Goal: Task Accomplishment & Management: Manage account settings

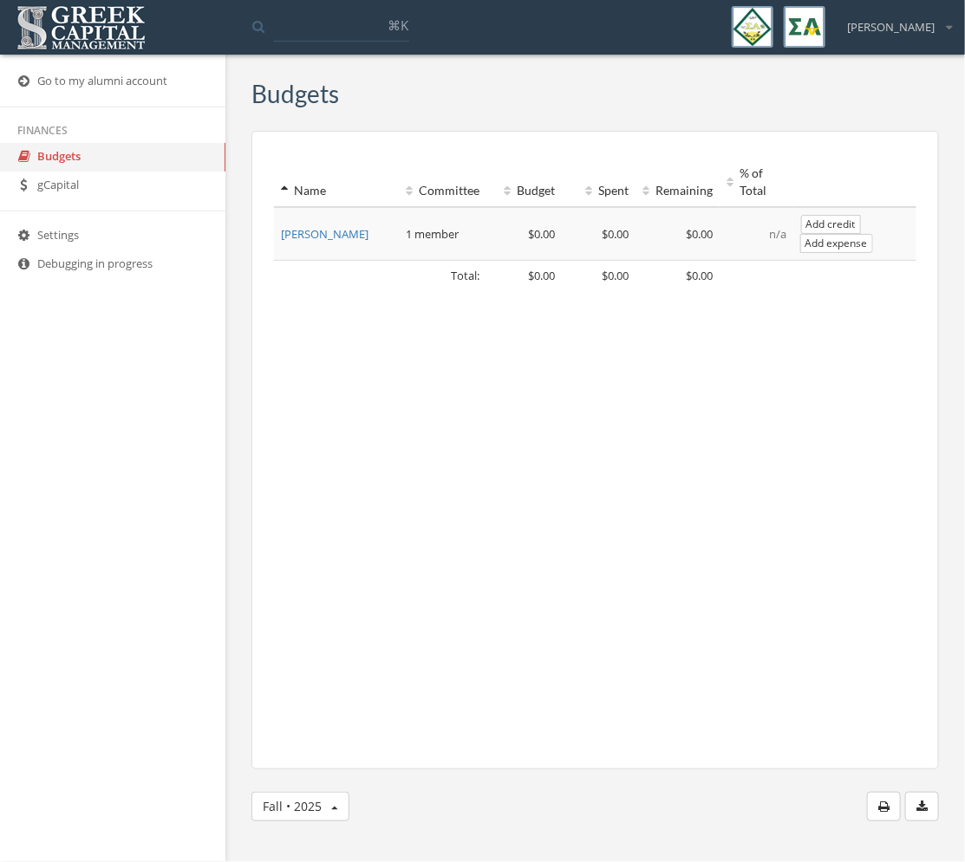
click at [907, 25] on span "[PERSON_NAME]" at bounding box center [891, 27] width 88 height 16
click at [909, 51] on link "My account" at bounding box center [894, 61] width 125 height 27
click at [97, 225] on link "Settings" at bounding box center [112, 236] width 225 height 29
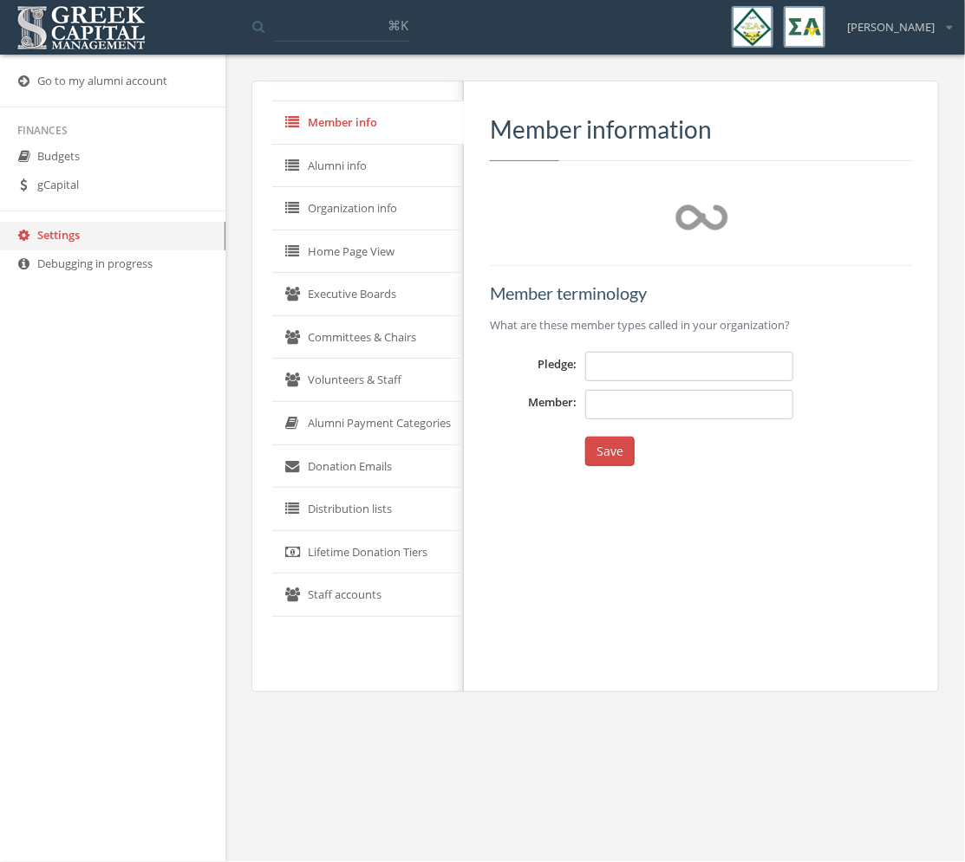
type input "**********"
type input "******"
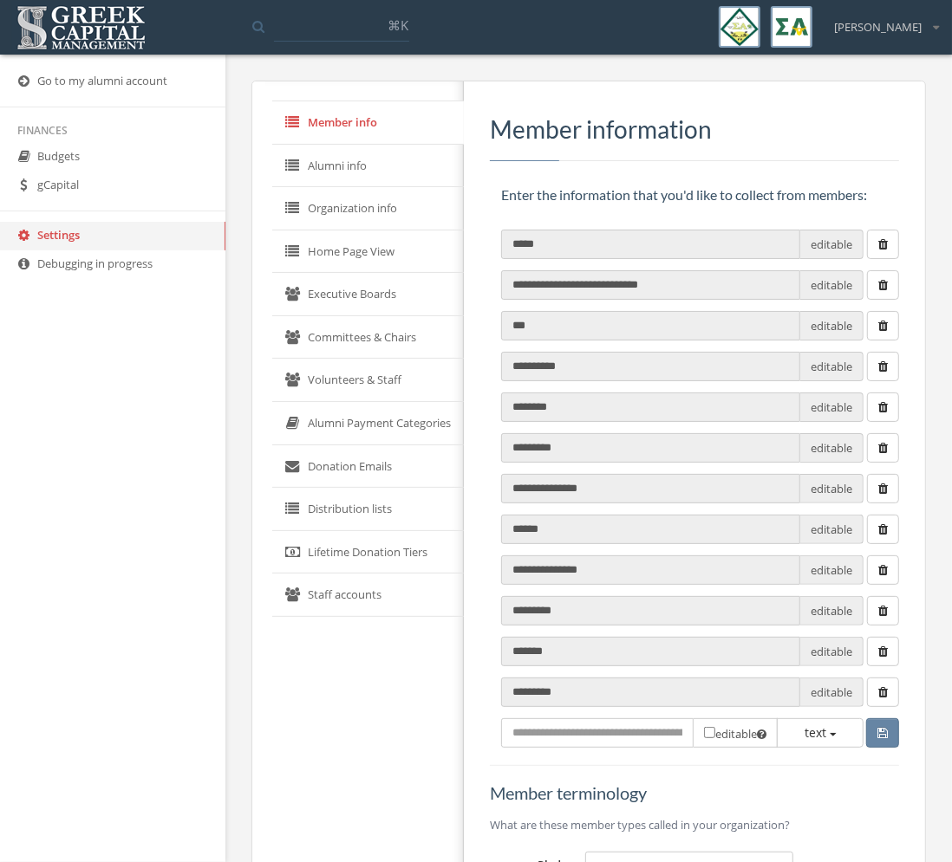
click at [394, 379] on link "Volunteers & Staff" at bounding box center [368, 380] width 192 height 43
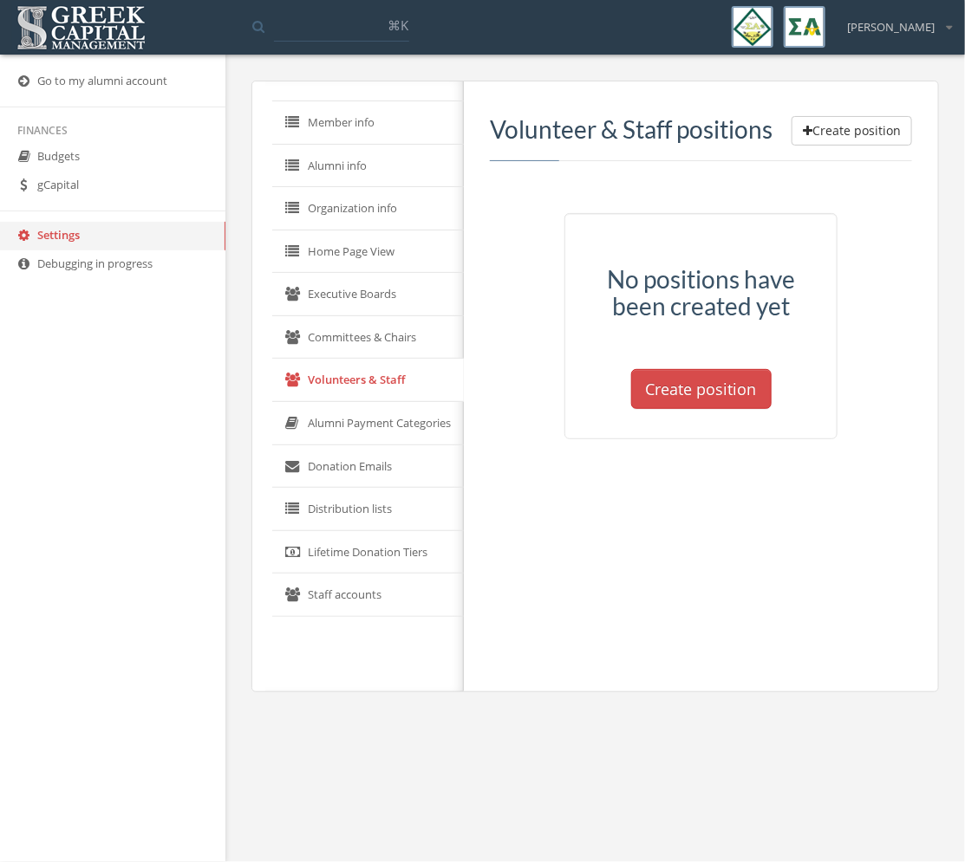
click at [377, 421] on link "Alumni Payment Categories" at bounding box center [368, 423] width 192 height 43
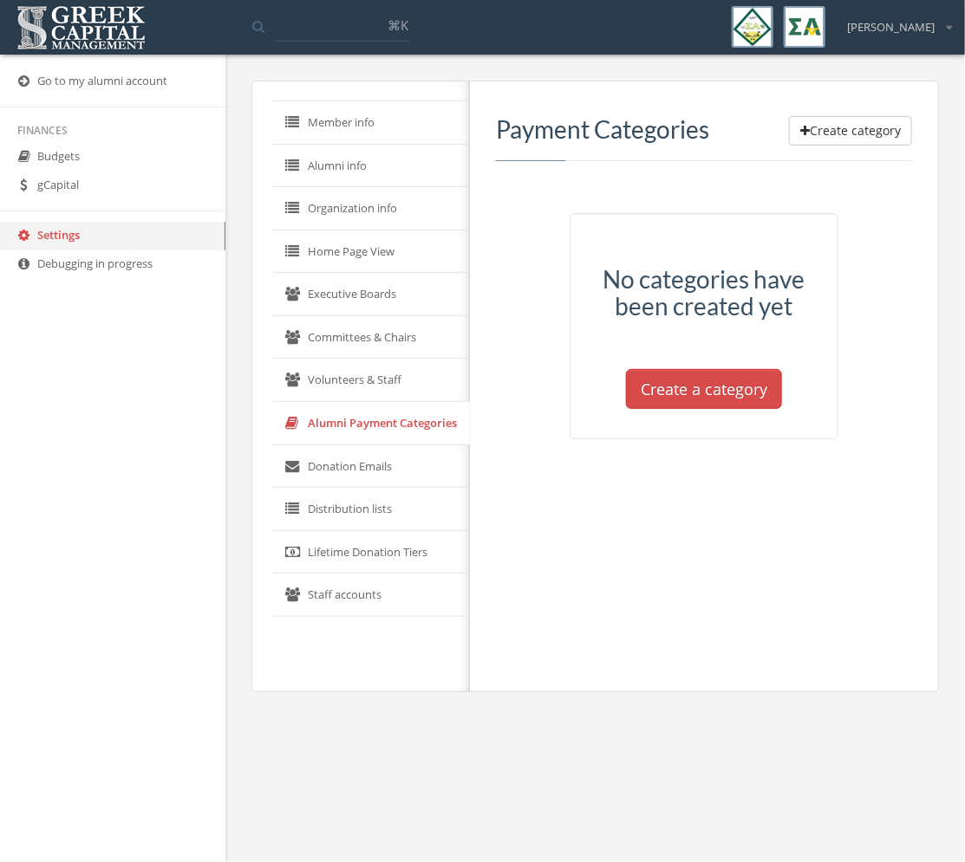
click at [380, 463] on link "Donation Emails" at bounding box center [371, 466] width 198 height 43
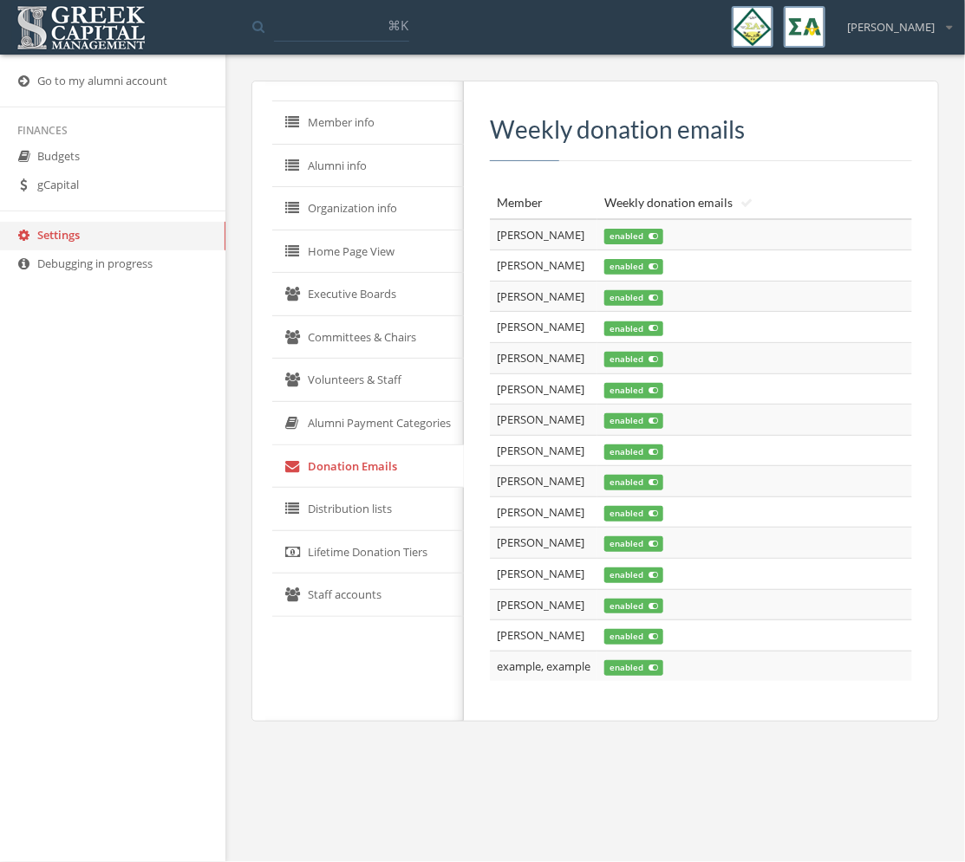
click at [373, 518] on link "Distribution lists" at bounding box center [368, 509] width 192 height 43
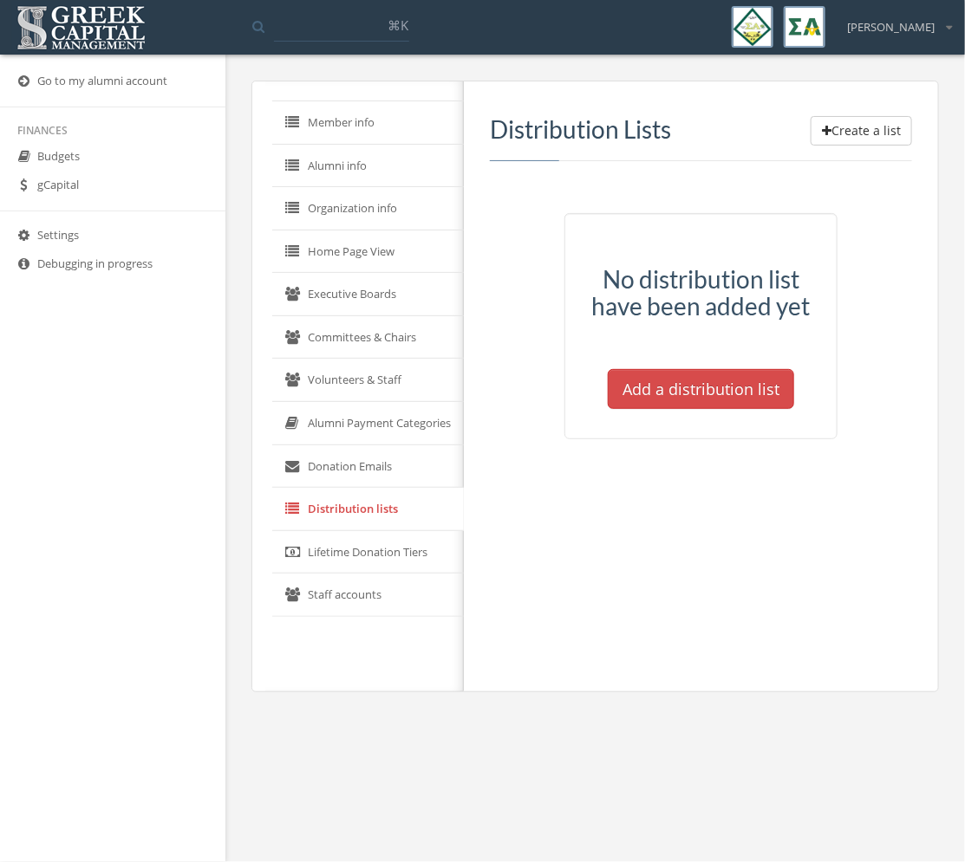
click at [365, 488] on link "Distribution lists" at bounding box center [368, 509] width 192 height 43
click at [363, 461] on link "Donation Emails" at bounding box center [368, 466] width 192 height 43
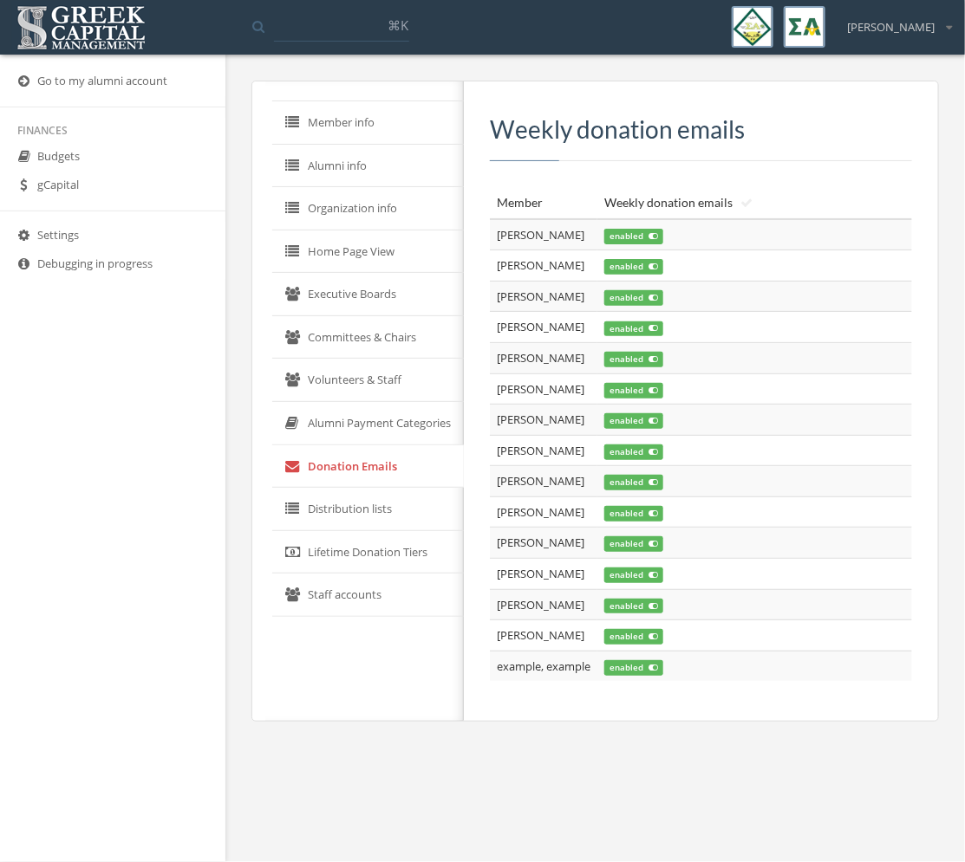
click at [393, 488] on link "Distribution lists" at bounding box center [368, 509] width 192 height 43
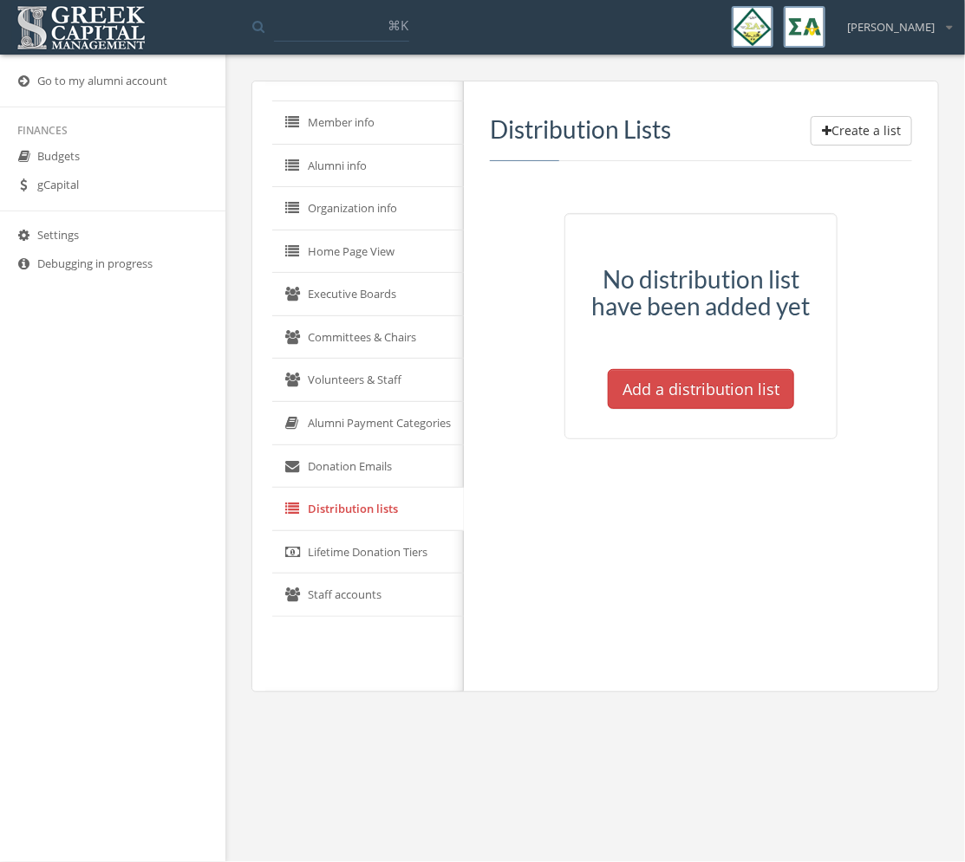
click at [353, 584] on link "Staff accounts" at bounding box center [368, 595] width 192 height 43
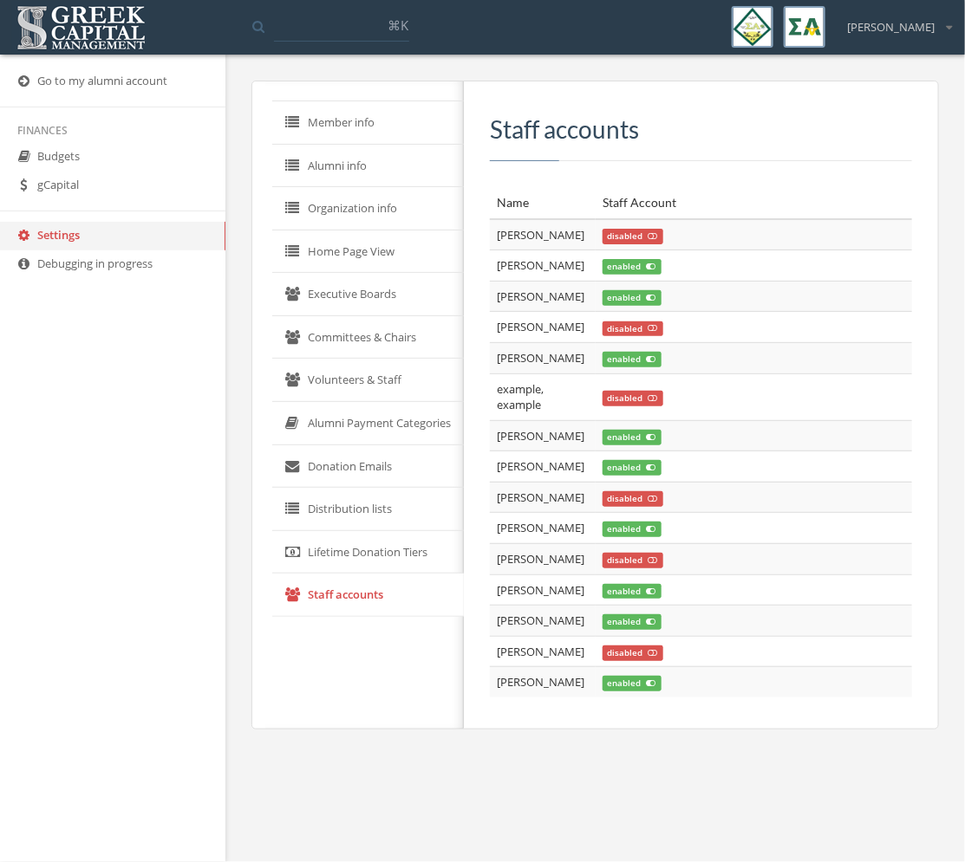
click at [525, 273] on span "[PERSON_NAME]" at bounding box center [541, 265] width 88 height 16
click at [342, 109] on link "Member info" at bounding box center [368, 122] width 192 height 43
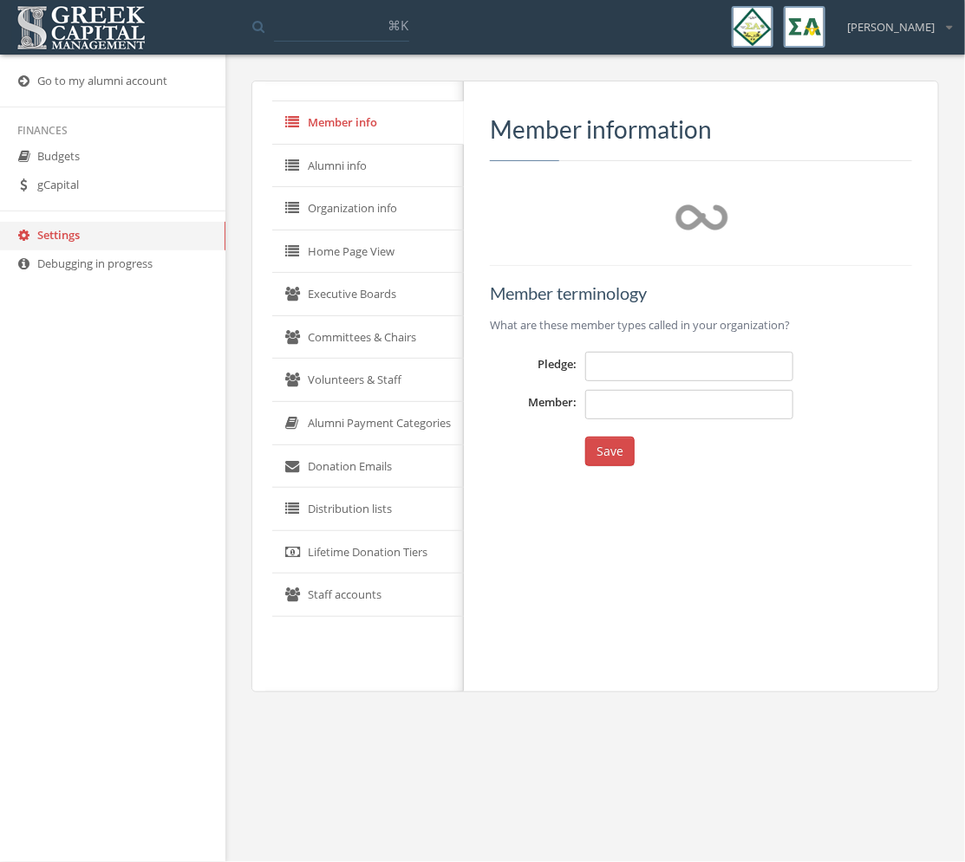
type input "**********"
type input "******"
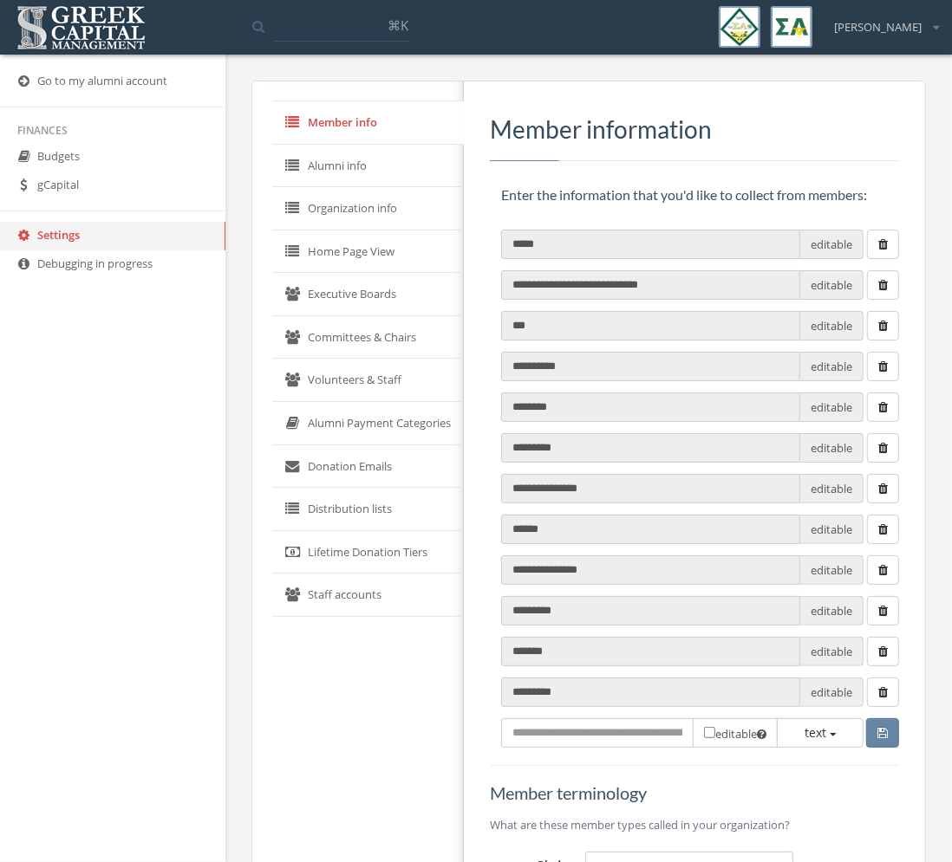
click at [109, 190] on link "gCapital" at bounding box center [112, 186] width 225 height 29
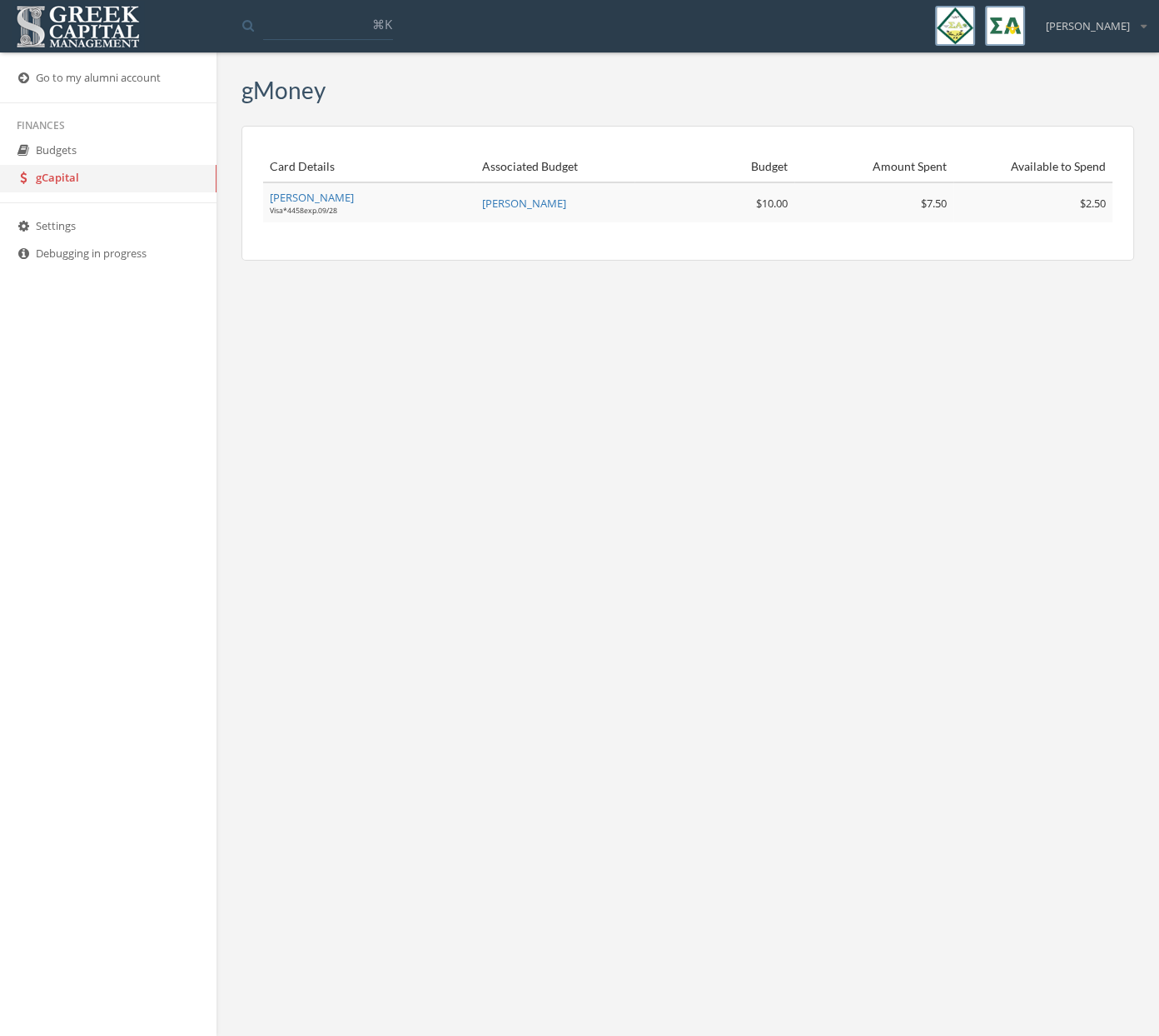
click at [61, 158] on link "Budgets" at bounding box center [108, 151] width 216 height 28
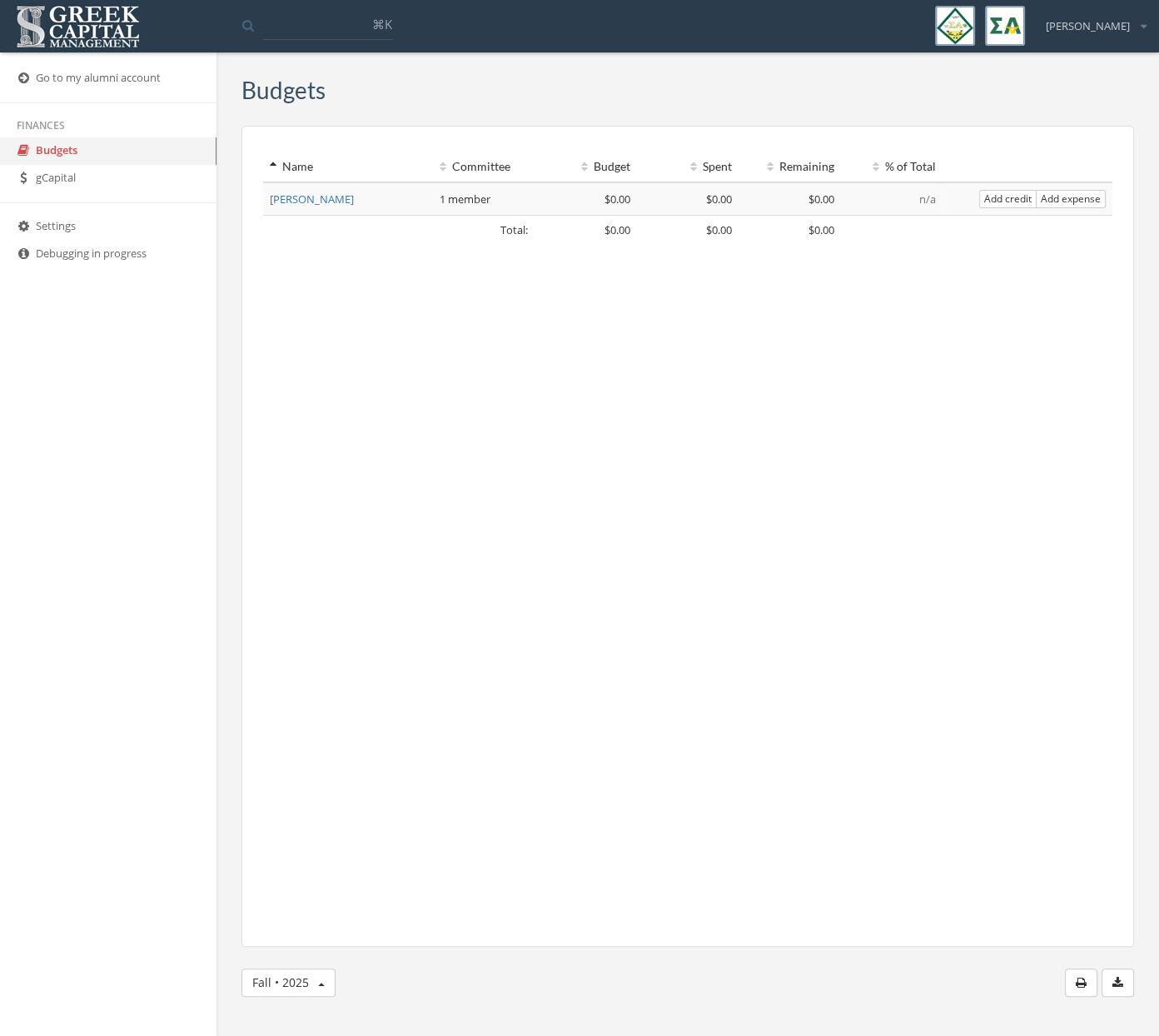
click at [120, 189] on link "gCapital" at bounding box center [108, 179] width 216 height 28
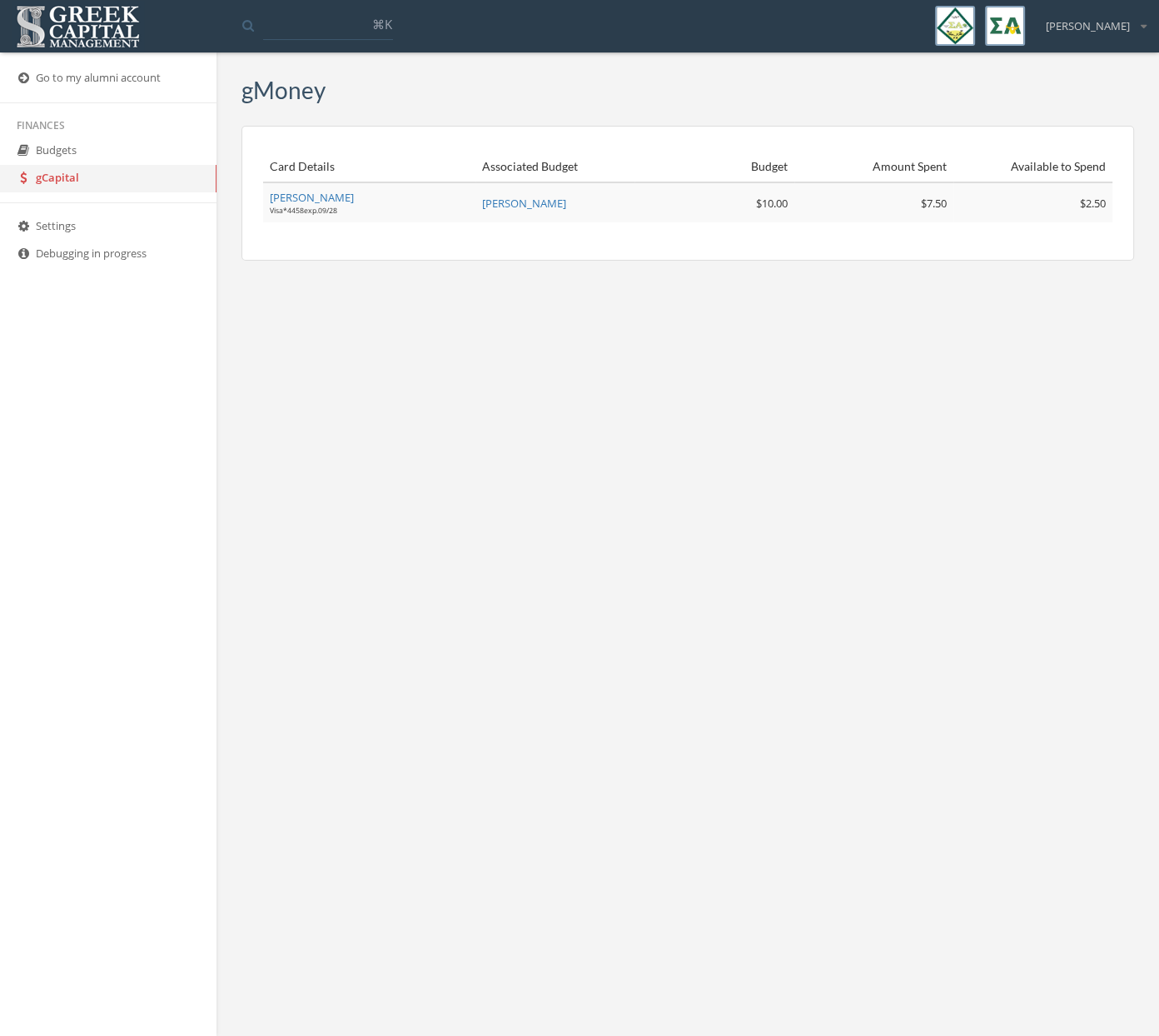
click at [103, 222] on link "Settings" at bounding box center [108, 227] width 216 height 28
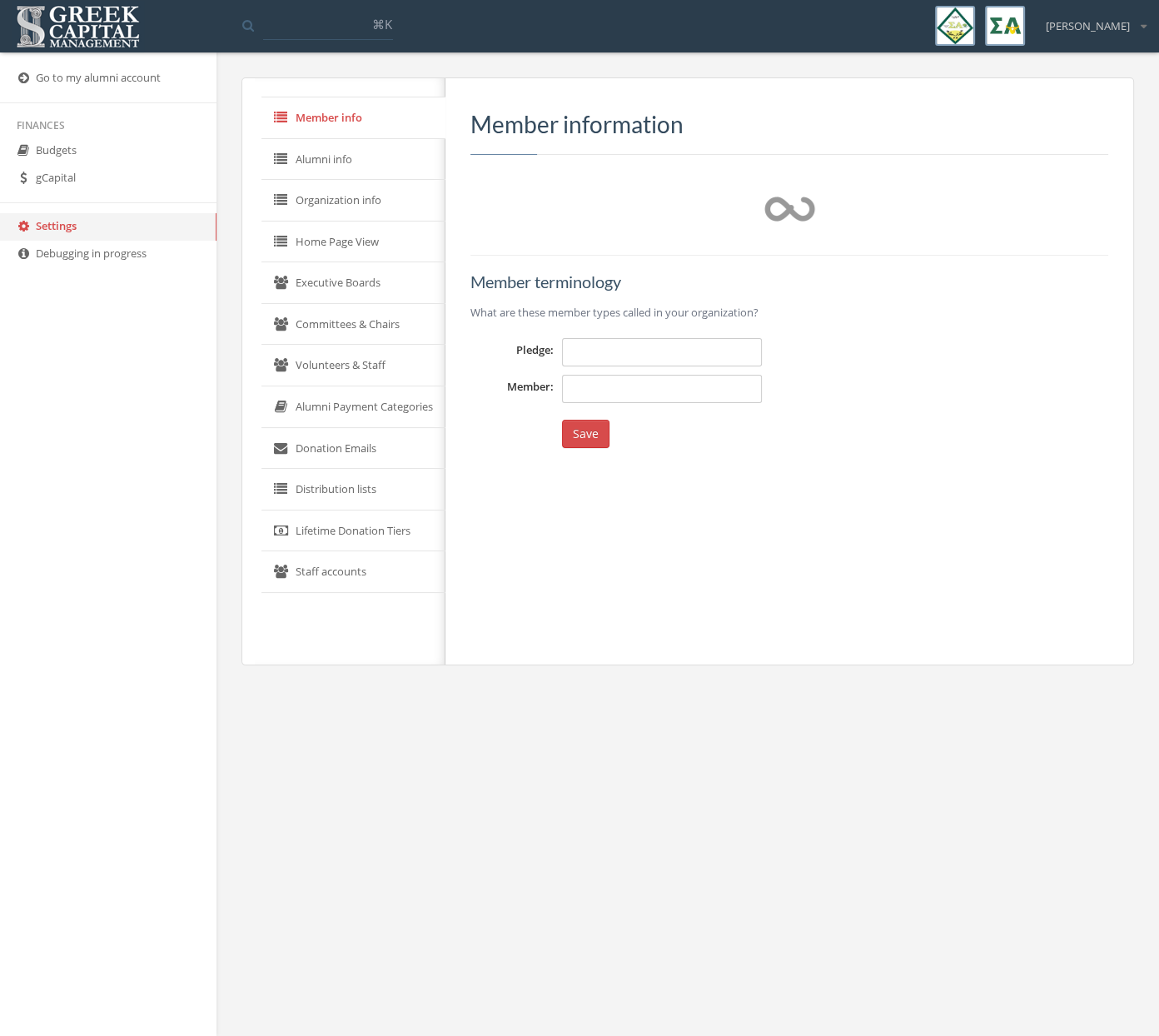
type input "**********"
type input "******"
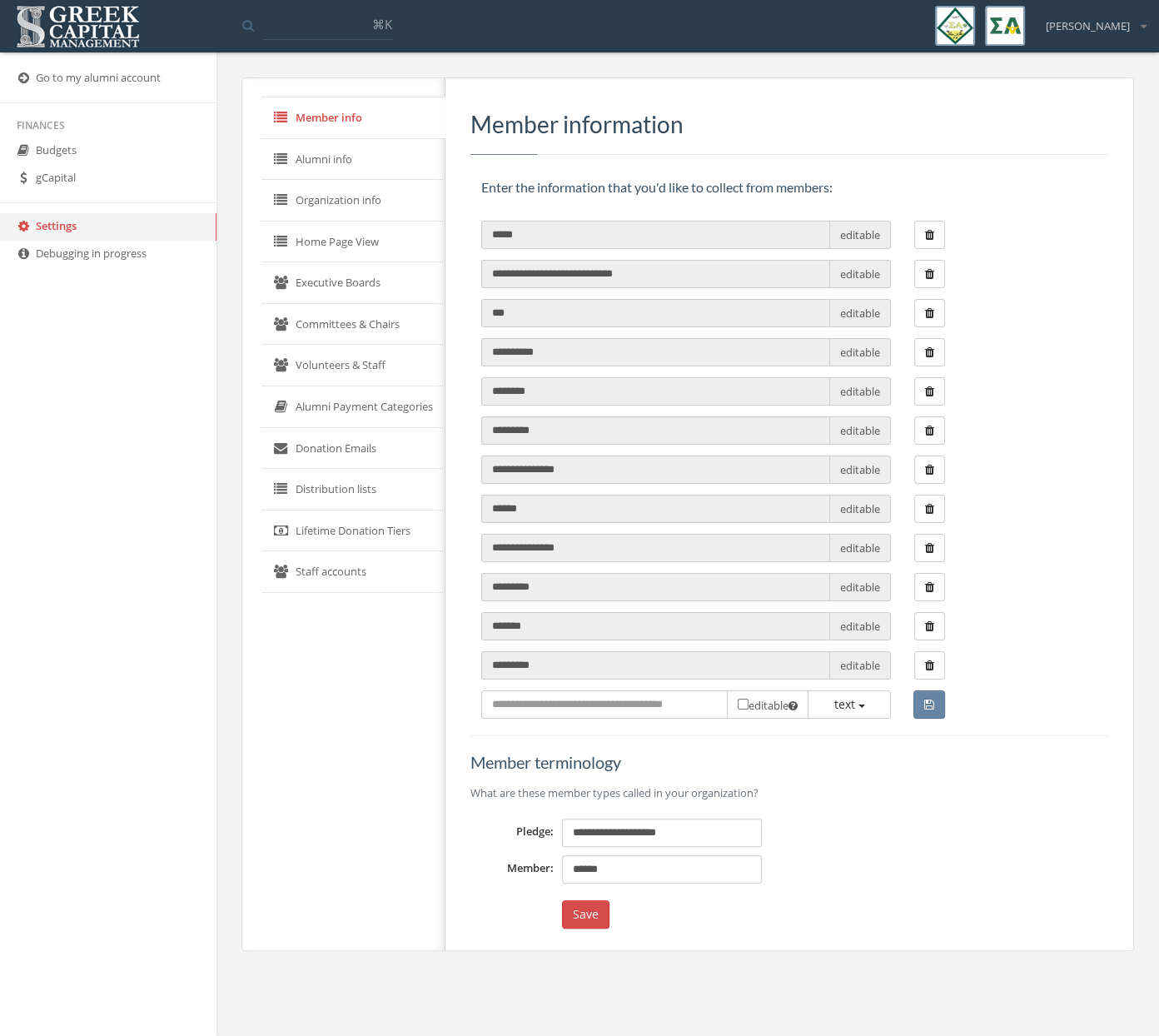
click at [378, 257] on link "Home Page View" at bounding box center [354, 242] width 185 height 41
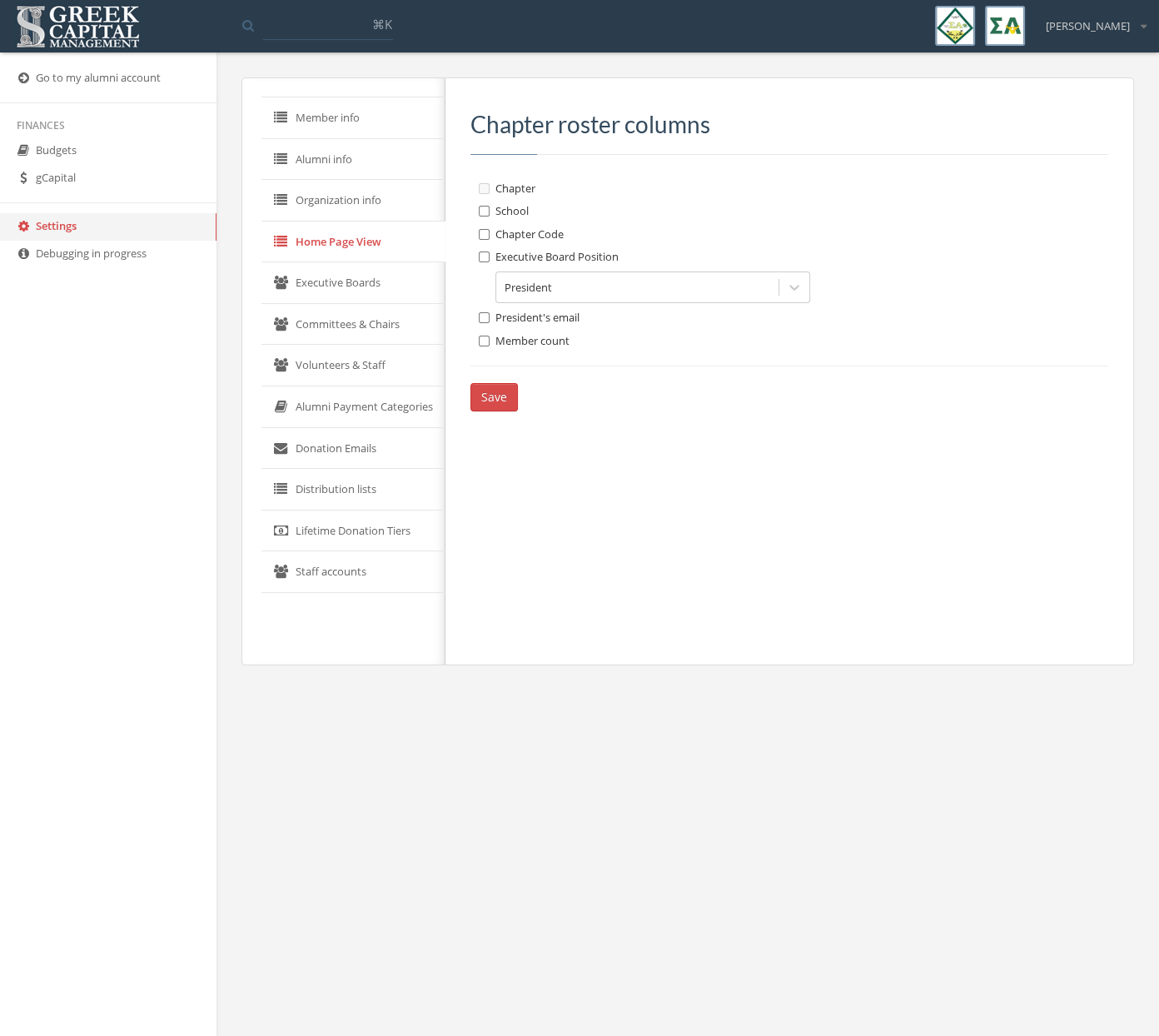
click at [356, 209] on link "Organization info" at bounding box center [354, 200] width 185 height 41
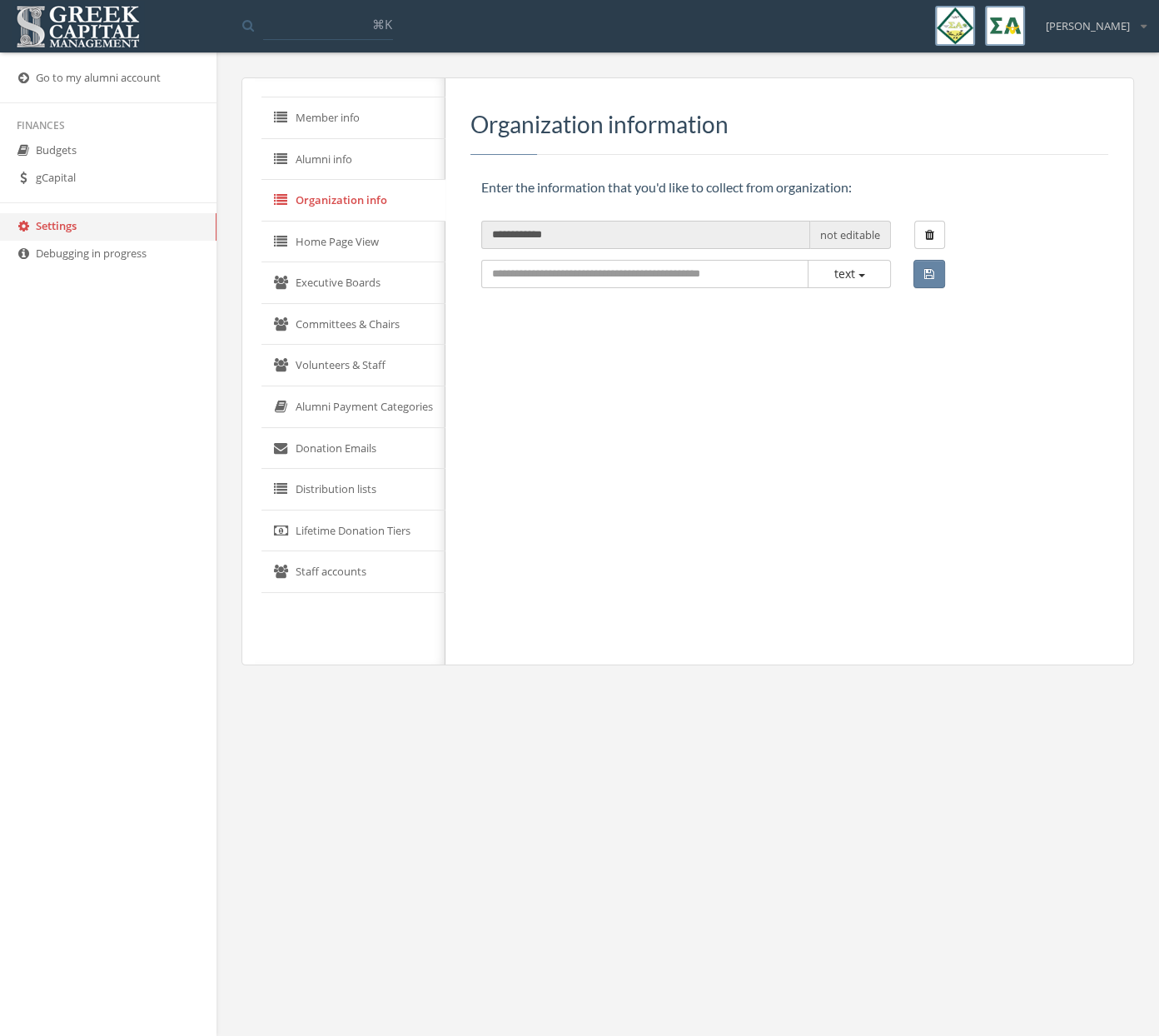
click at [334, 154] on link "Alumni info" at bounding box center [354, 160] width 185 height 41
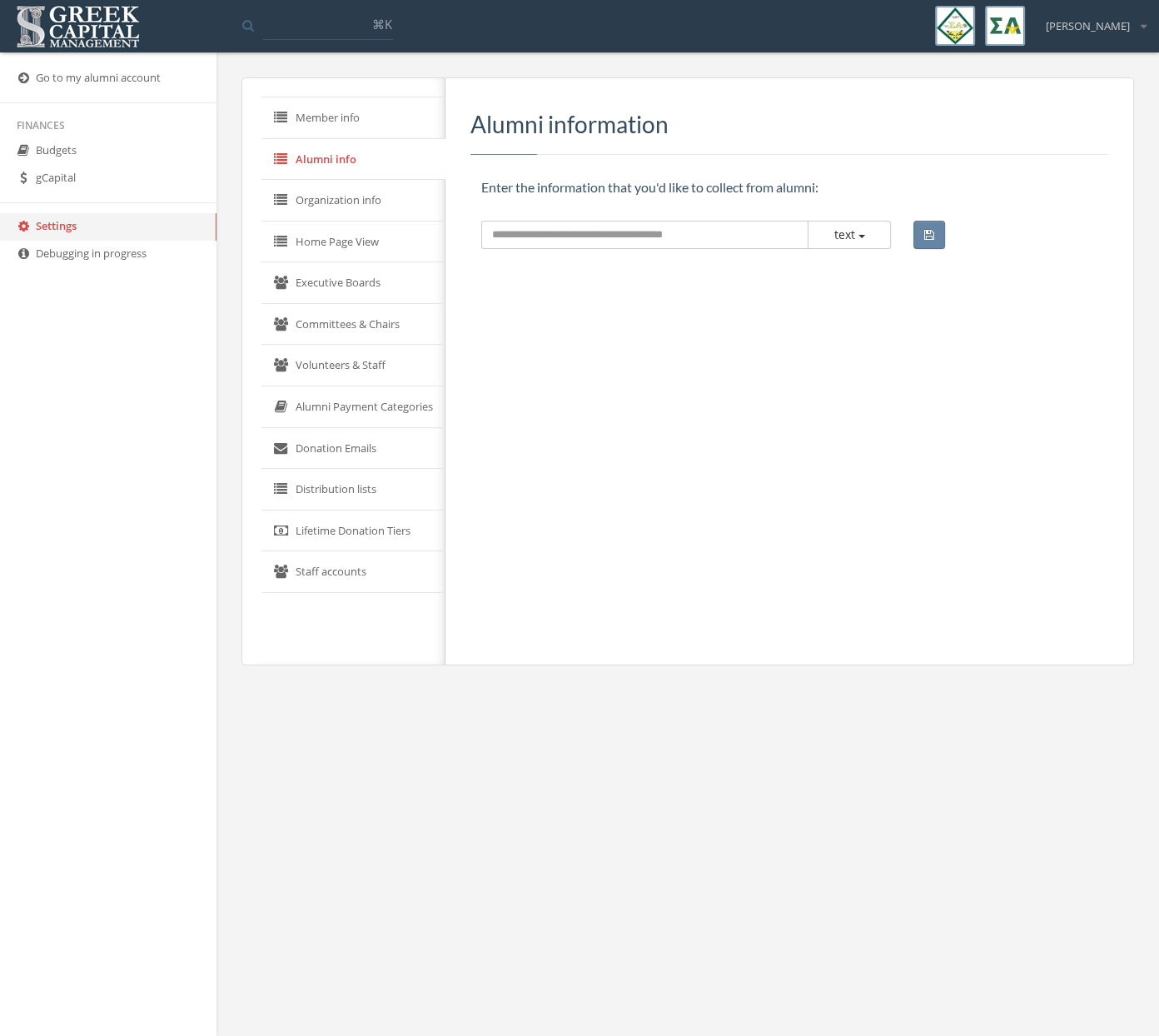
click at [334, 113] on link "Member info" at bounding box center [354, 117] width 185 height 41
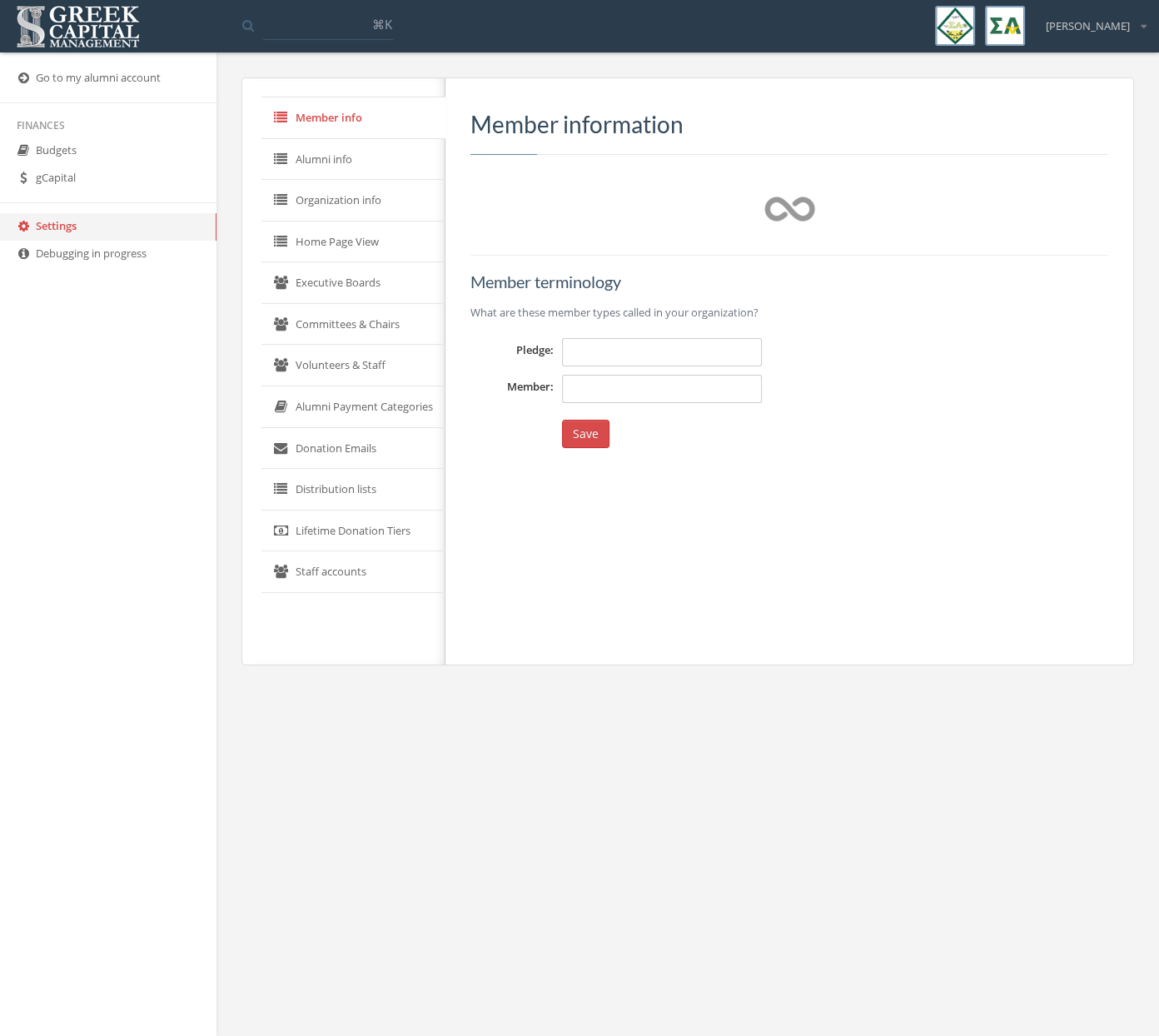
type input "**********"
type input "******"
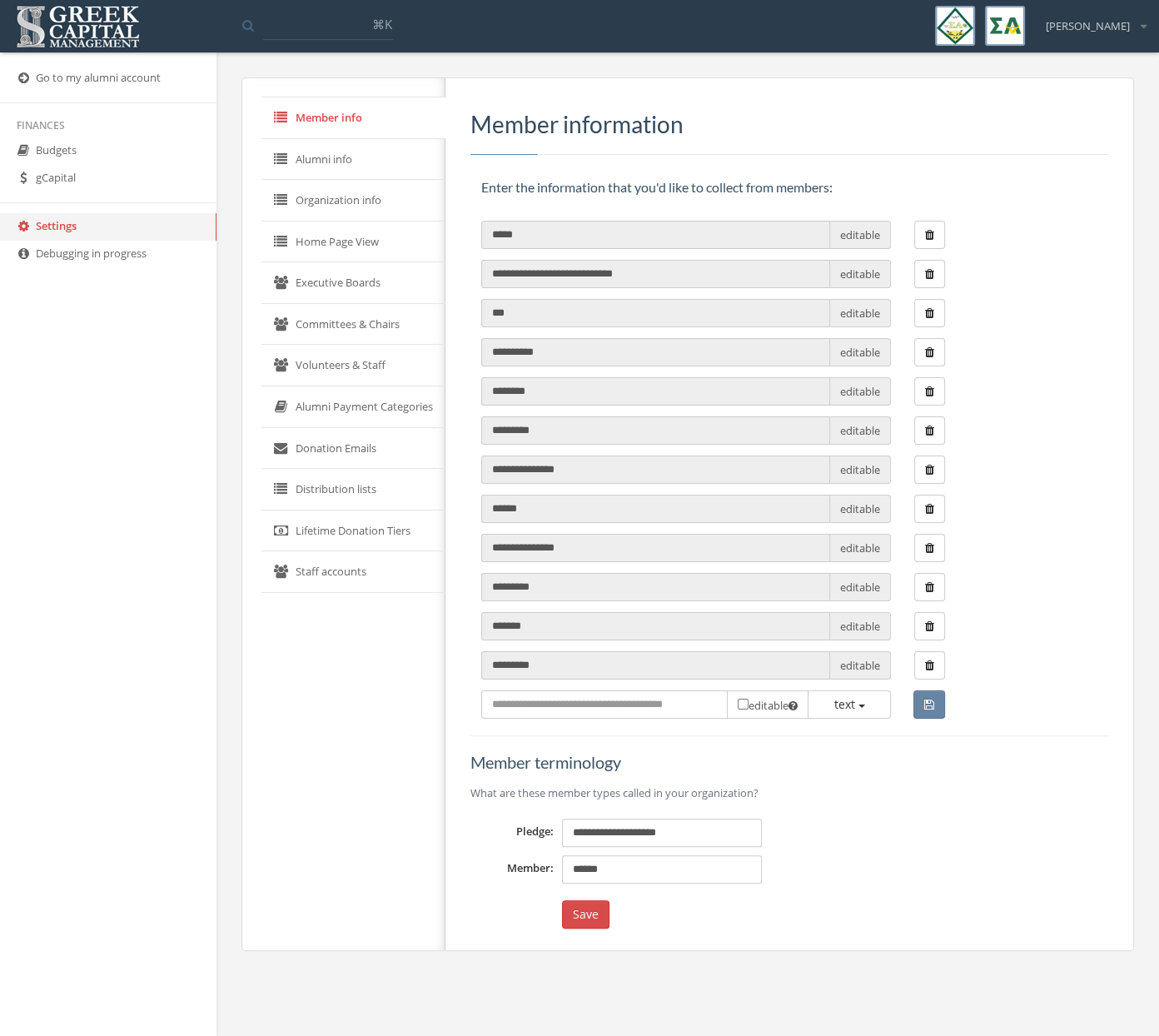
click at [926, 32] on span "[PERSON_NAME]" at bounding box center [1089, 26] width 85 height 15
click at [926, 52] on link "My account" at bounding box center [1092, 59] width 120 height 26
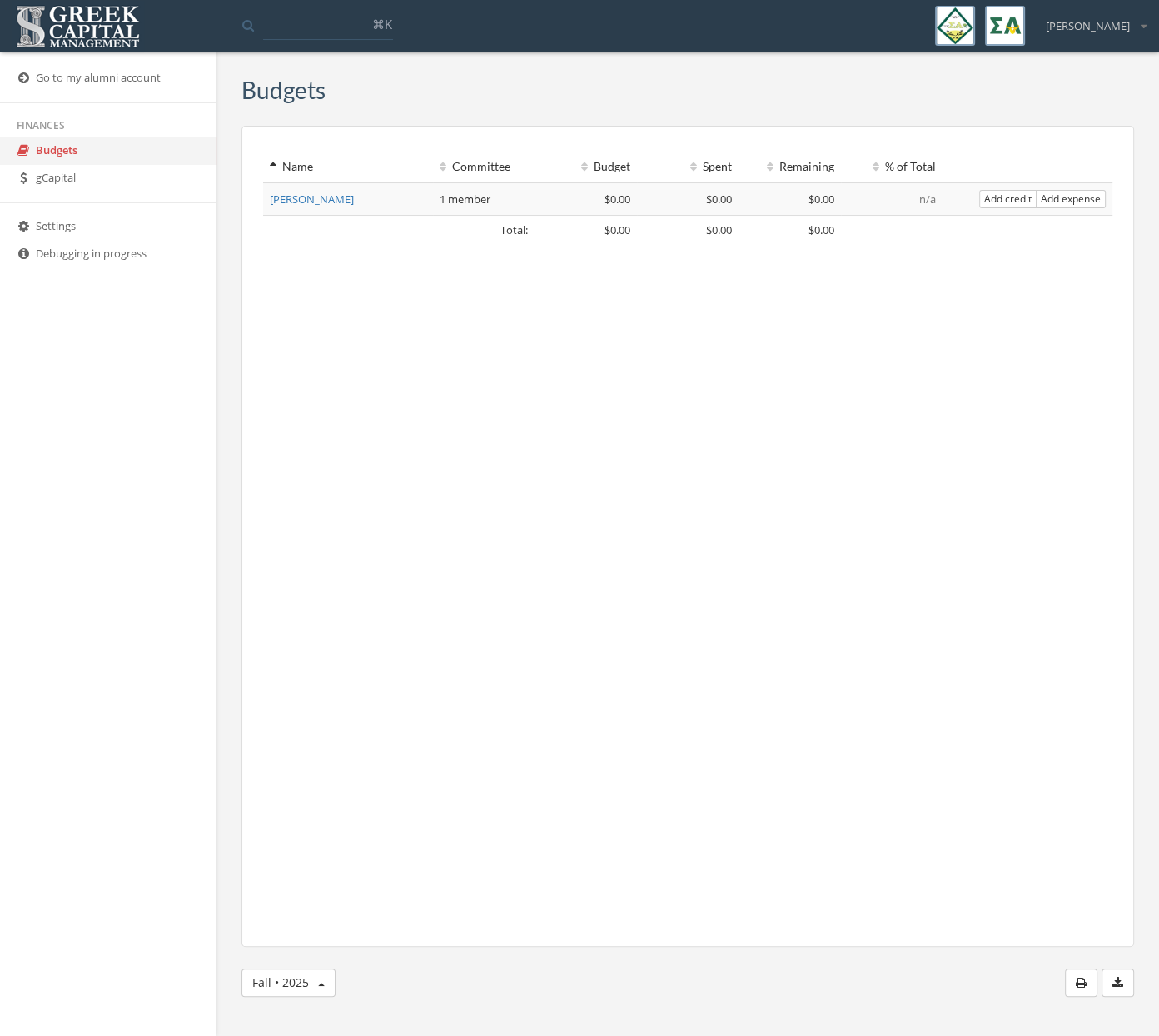
click at [926, 23] on img at bounding box center [1005, 26] width 40 height 40
click at [926, 28] on img at bounding box center [955, 26] width 40 height 40
click at [926, 35] on div "J Burmaster My account Logout" at bounding box center [1097, 20] width 123 height 38
click at [60, 183] on link "gCapital" at bounding box center [108, 179] width 216 height 28
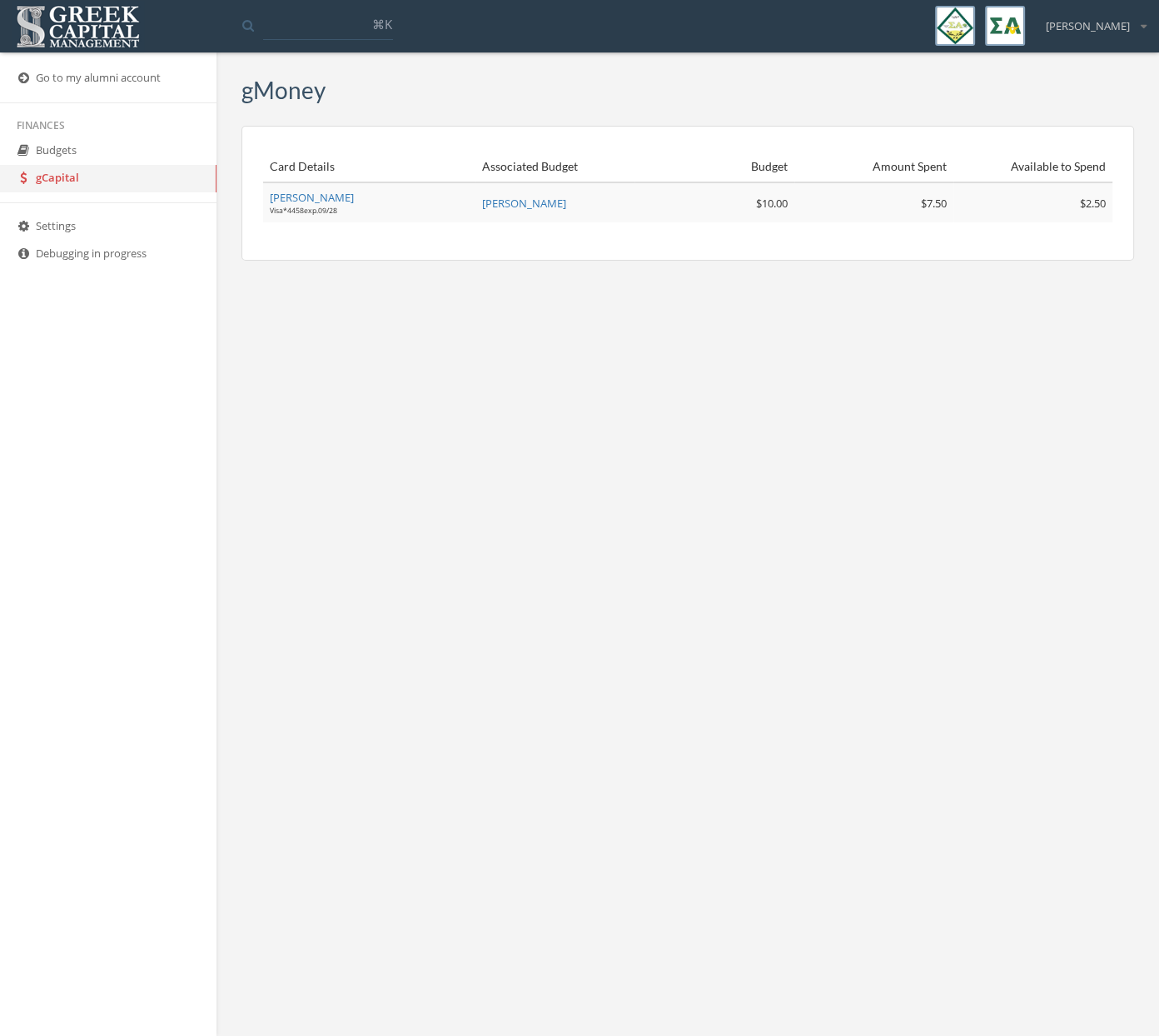
click at [73, 234] on link "Settings" at bounding box center [108, 227] width 216 height 28
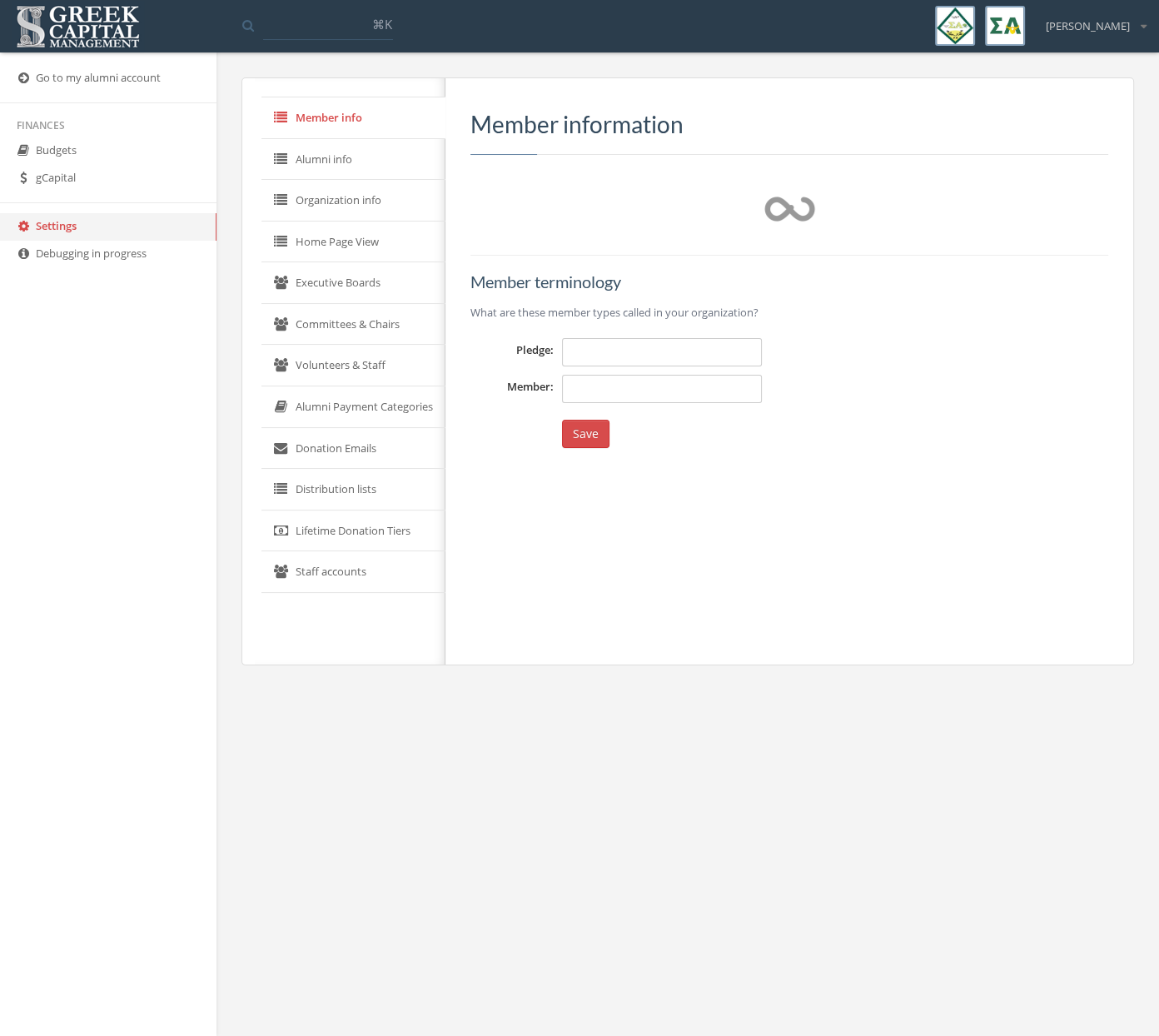
type input "**********"
type input "******"
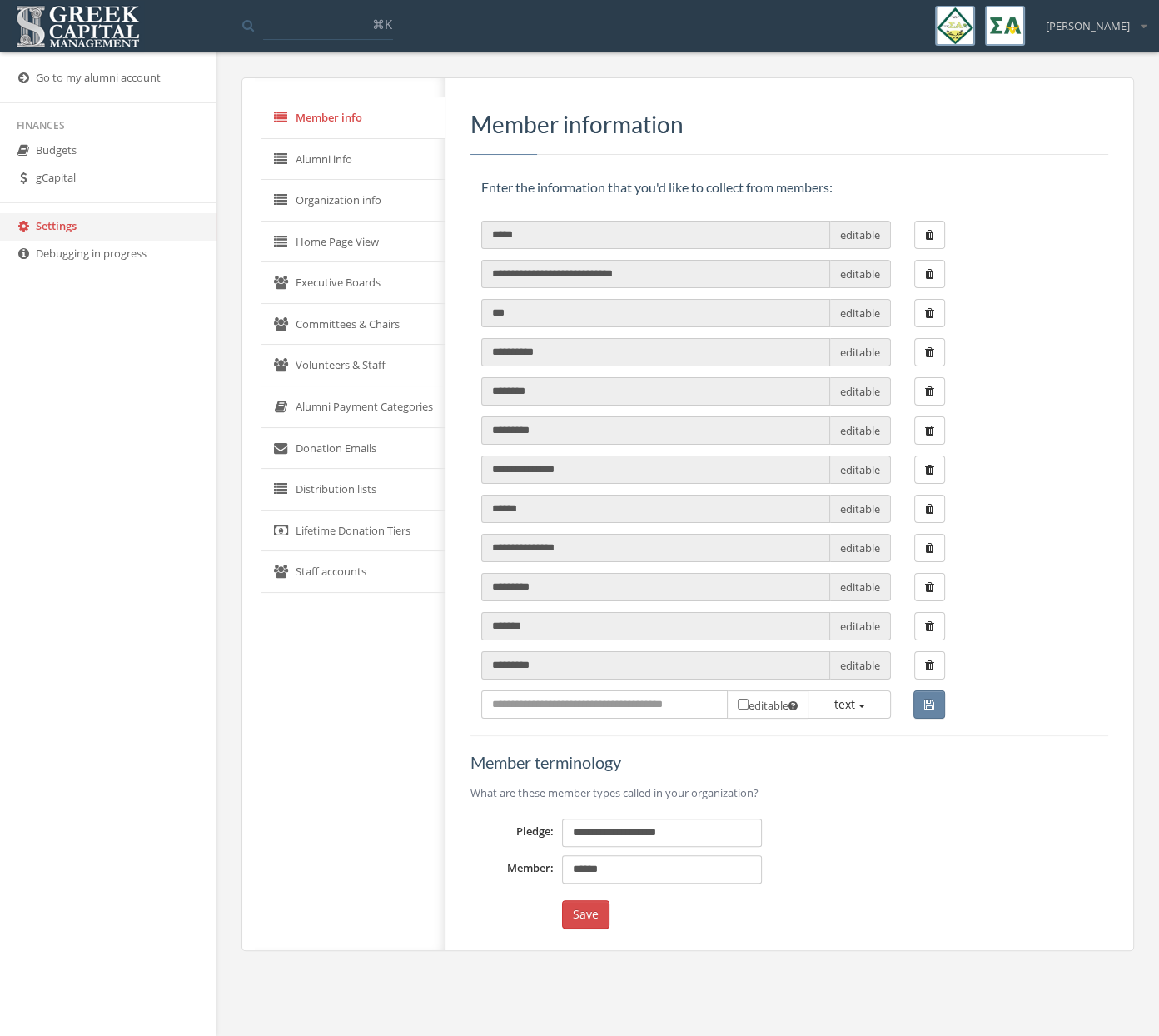
click at [75, 263] on link "Debugging in progress" at bounding box center [108, 254] width 216 height 28
click at [87, 247] on link "Debugging in progress" at bounding box center [108, 254] width 216 height 28
click at [88, 256] on link "Debugging in progress" at bounding box center [108, 254] width 216 height 28
click at [80, 82] on link "Go to my alumni account" at bounding box center [108, 79] width 216 height 28
click at [22, 77] on icon at bounding box center [23, 78] width 16 height 14
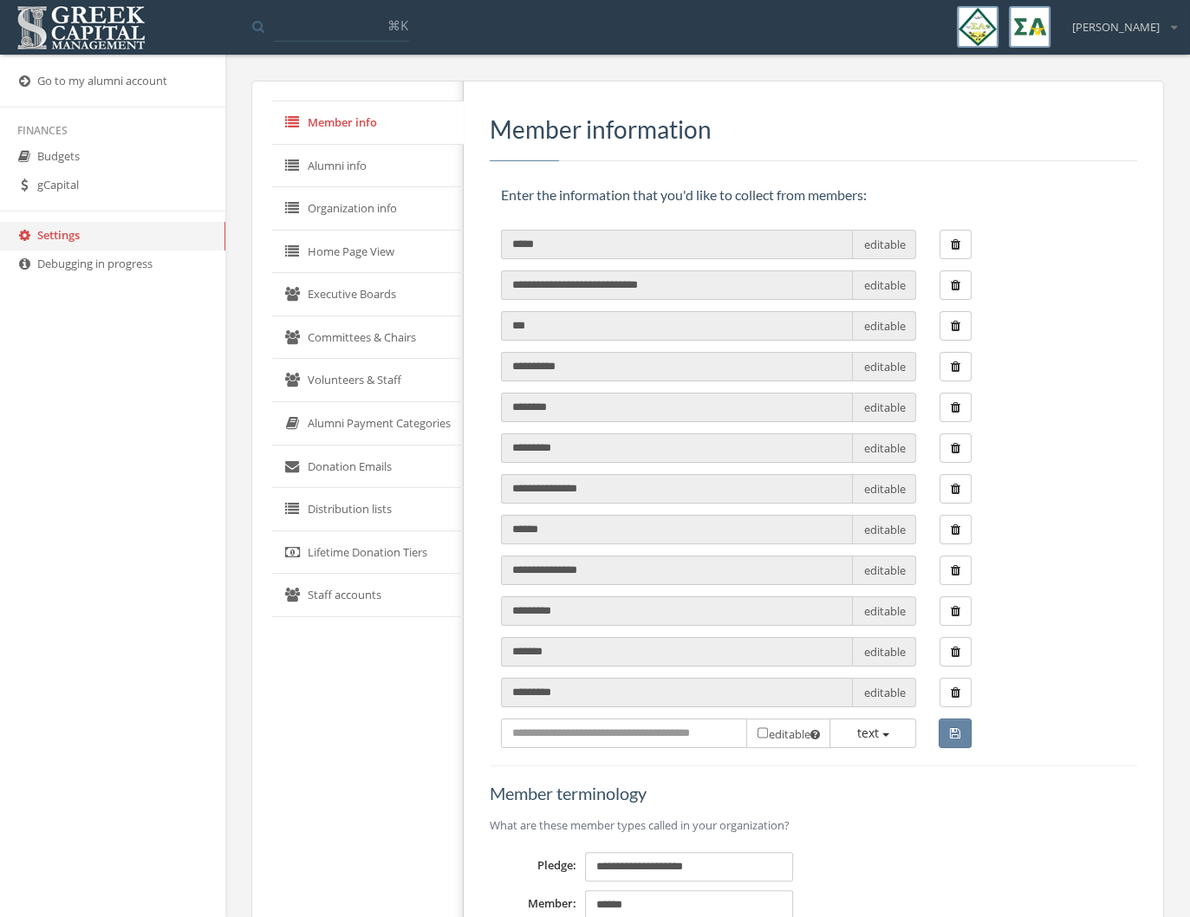
click at [75, 163] on link "Budgets" at bounding box center [112, 157] width 225 height 29
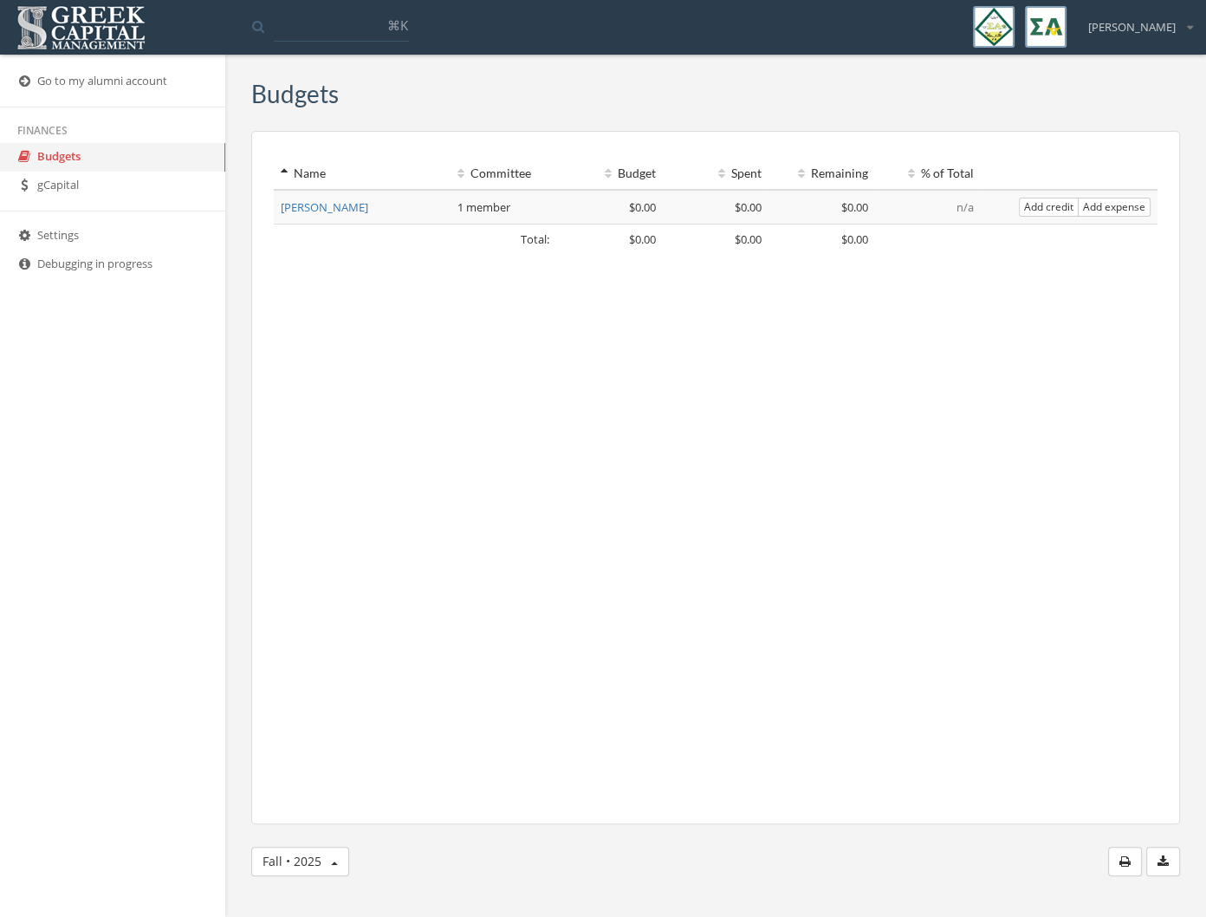
click at [100, 191] on link "gCapital" at bounding box center [112, 186] width 225 height 29
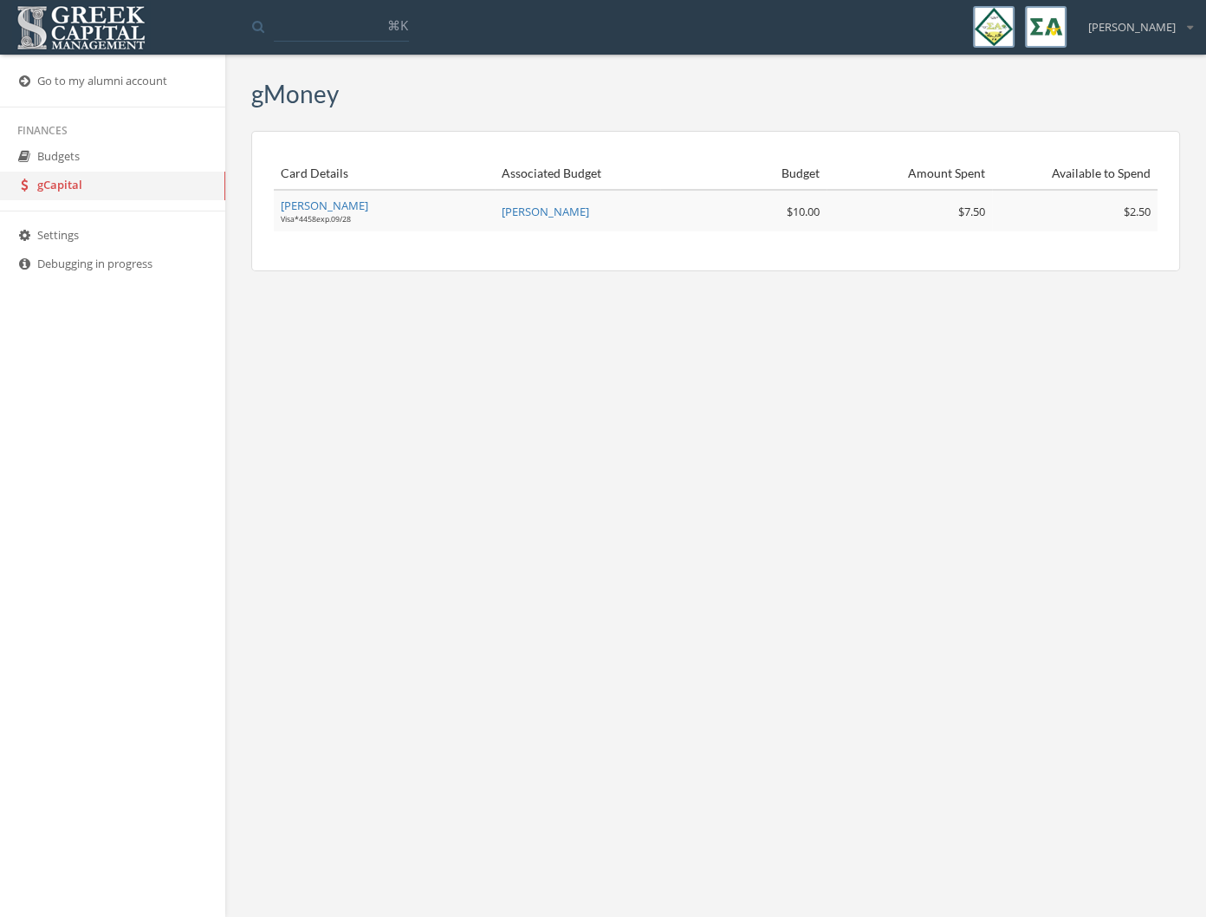
click at [76, 77] on link "Go to my alumni account" at bounding box center [112, 82] width 225 height 29
click at [23, 78] on icon at bounding box center [24, 81] width 17 height 15
click at [75, 19] on img at bounding box center [81, 28] width 138 height 54
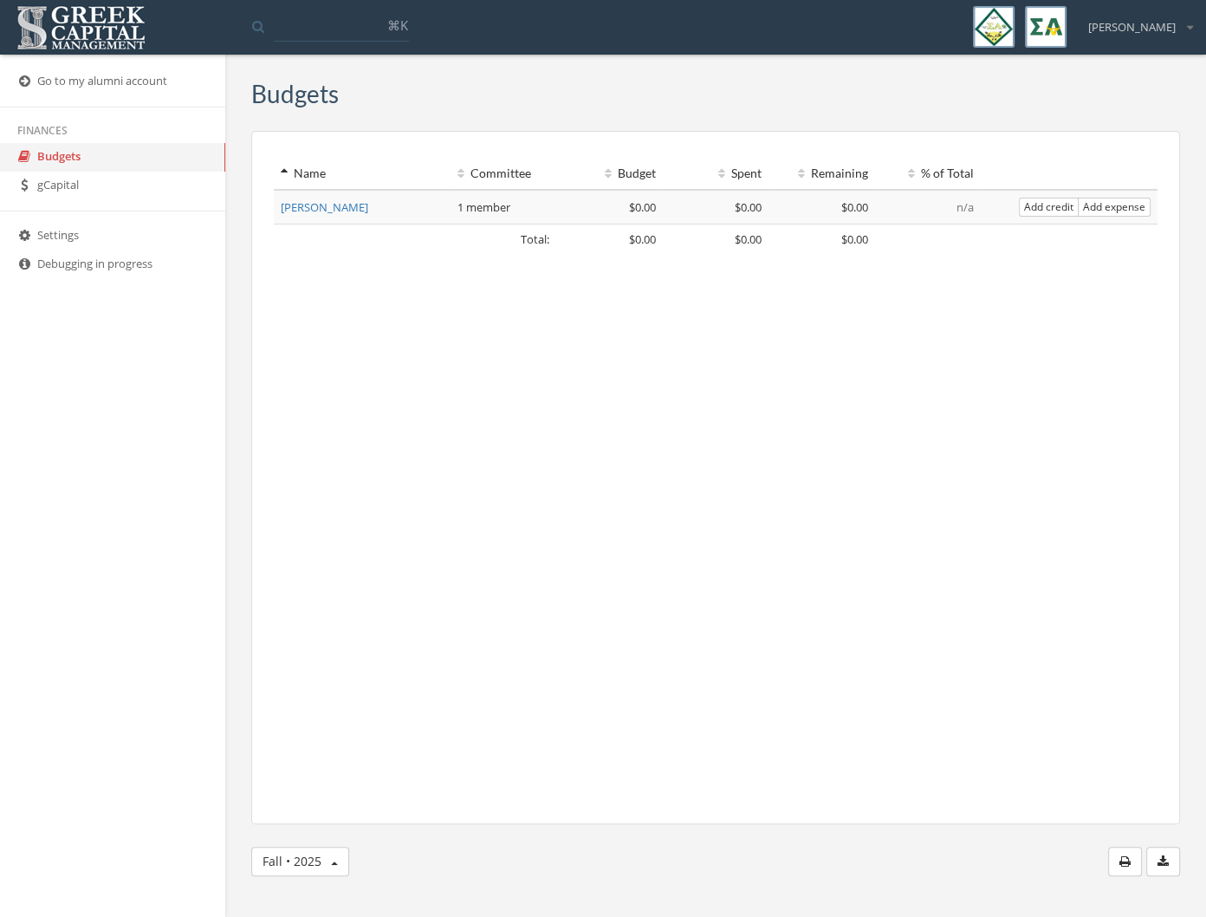
click at [75, 19] on img at bounding box center [81, 28] width 138 height 54
click at [310, 31] on input at bounding box center [341, 25] width 135 height 31
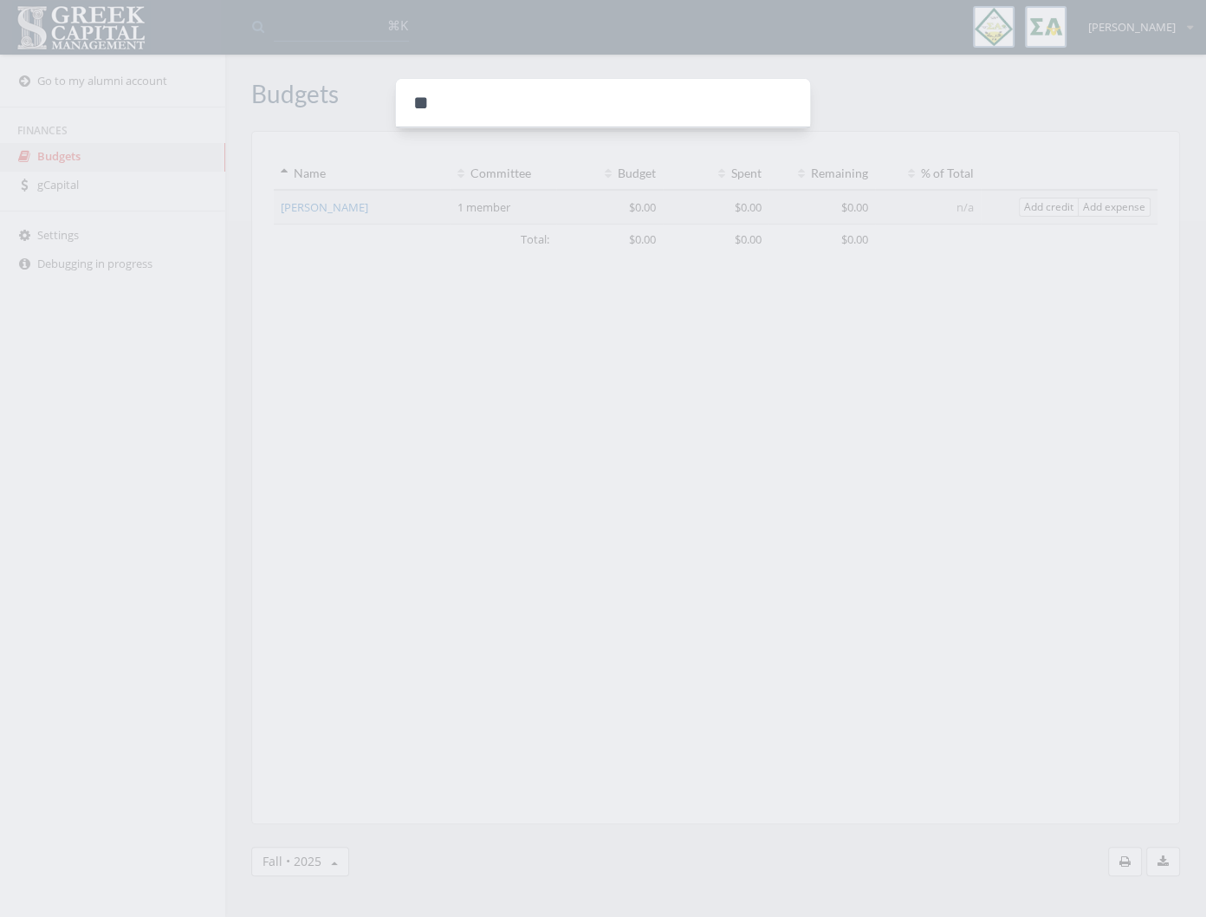
type input "*"
click at [309, 189] on div at bounding box center [603, 458] width 1206 height 917
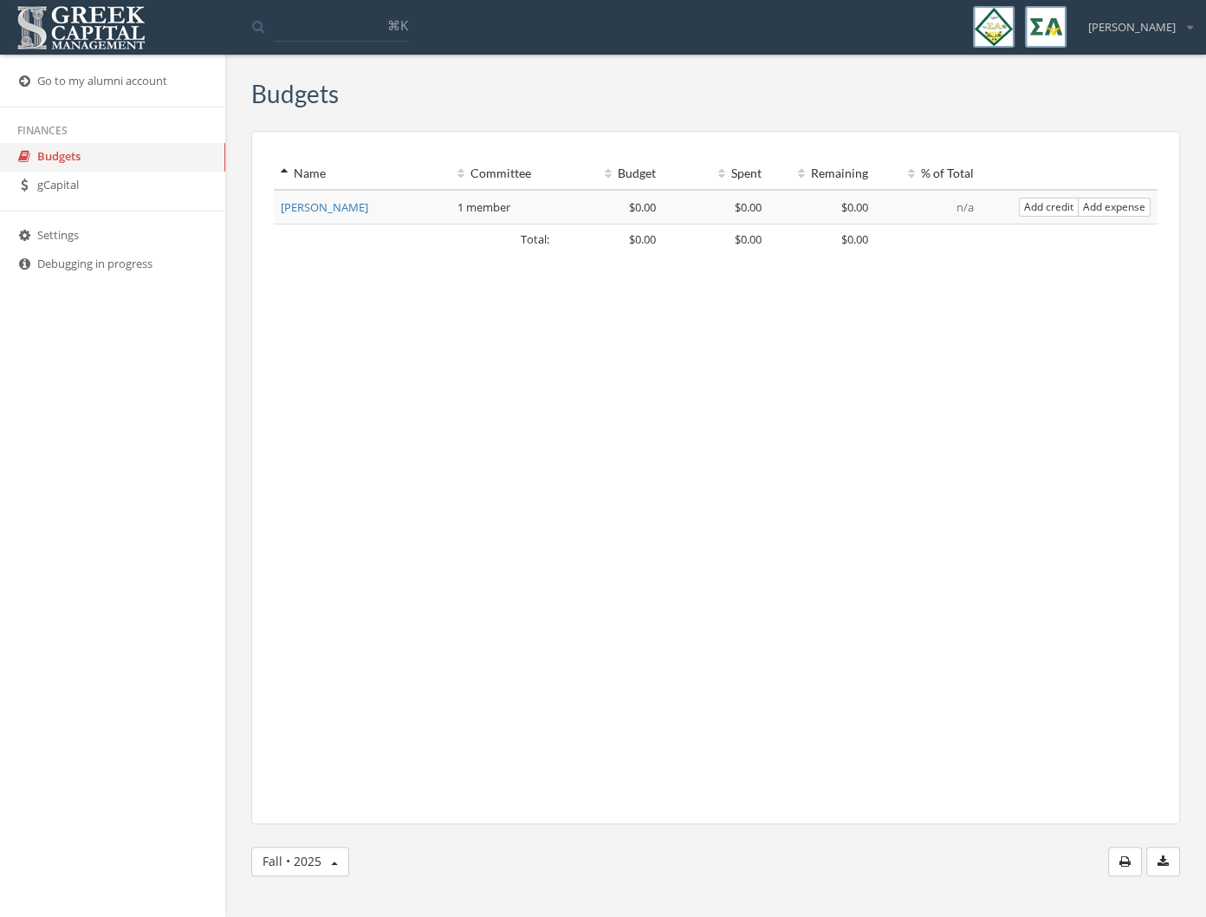
click at [99, 193] on link "gCapital" at bounding box center [112, 186] width 225 height 29
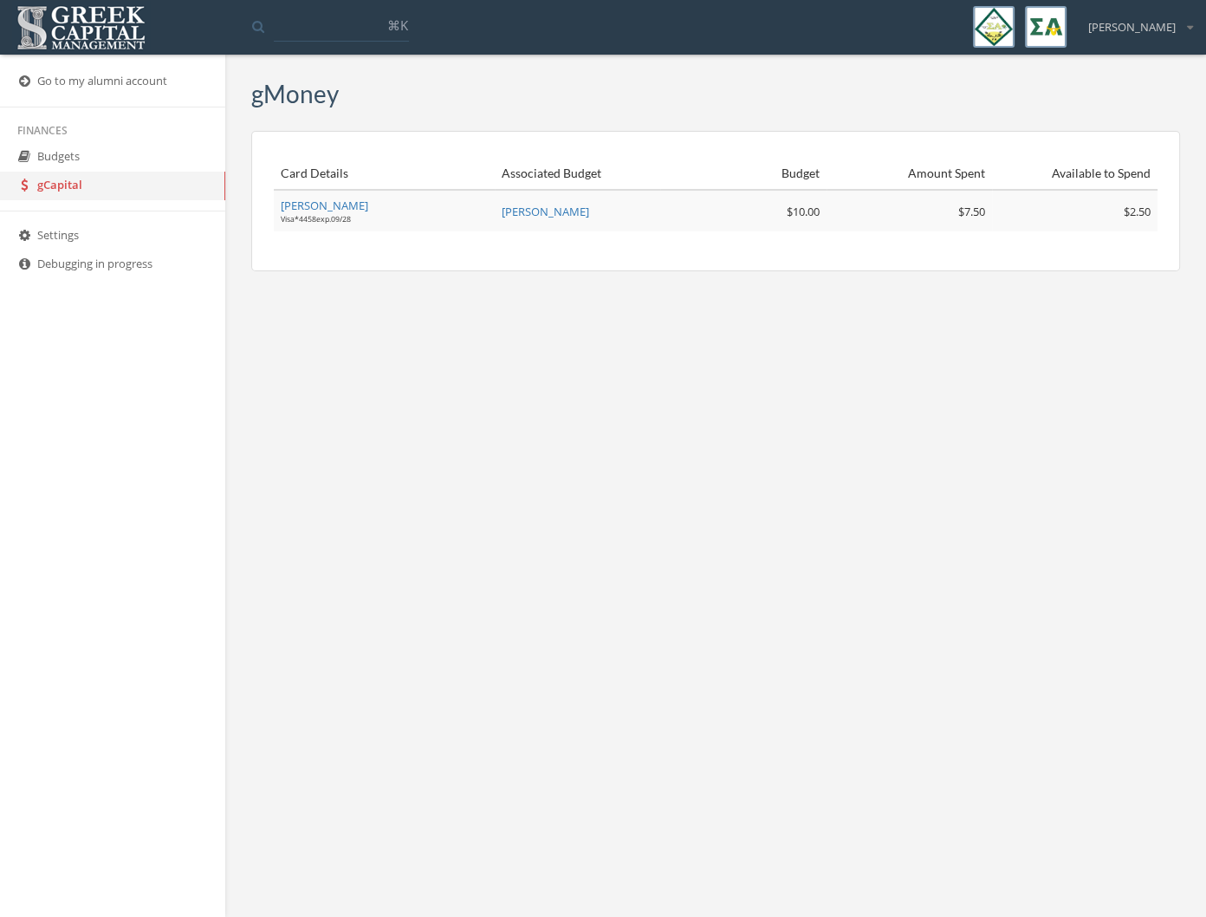
click at [106, 225] on link "Settings" at bounding box center [112, 236] width 225 height 29
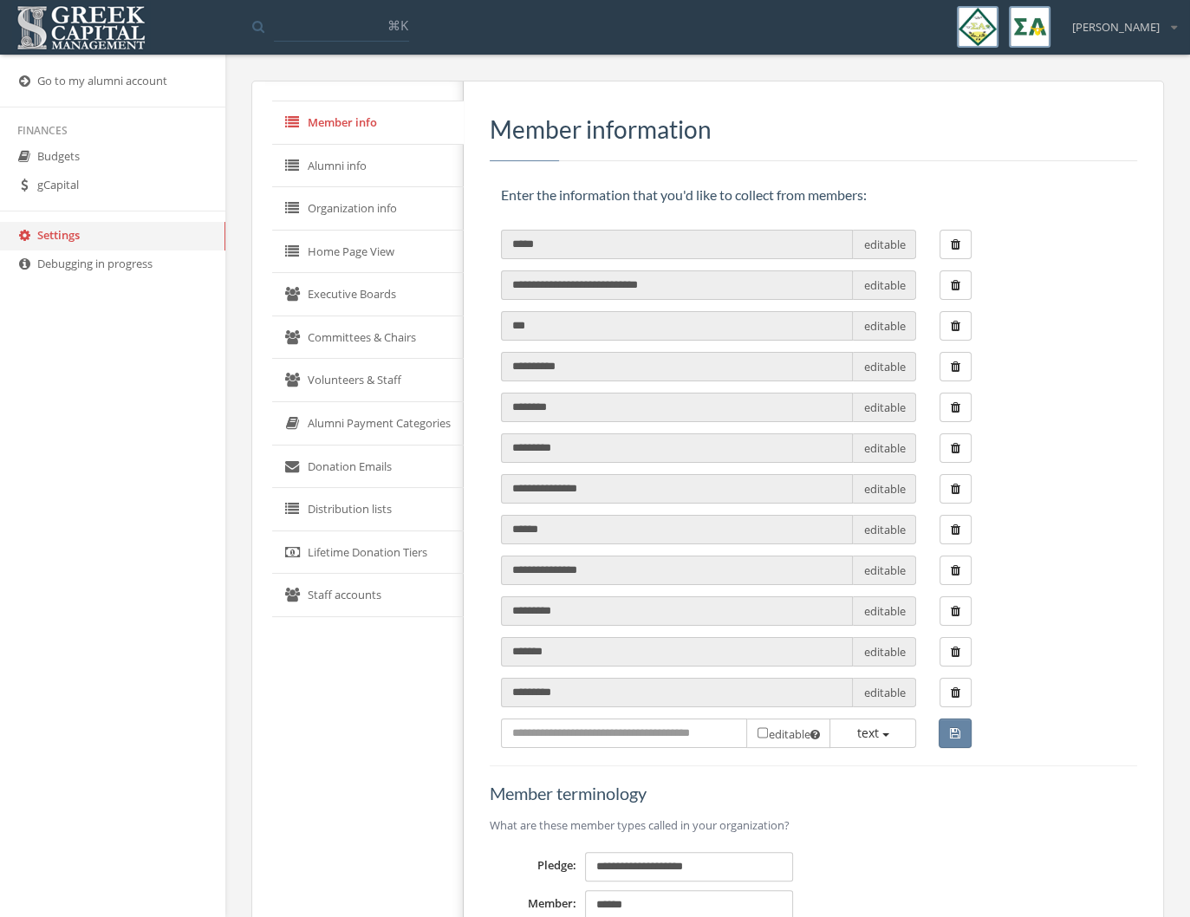
click at [94, 278] on link "Debugging in progress" at bounding box center [112, 264] width 225 height 29
